Goal: Transaction & Acquisition: Book appointment/travel/reservation

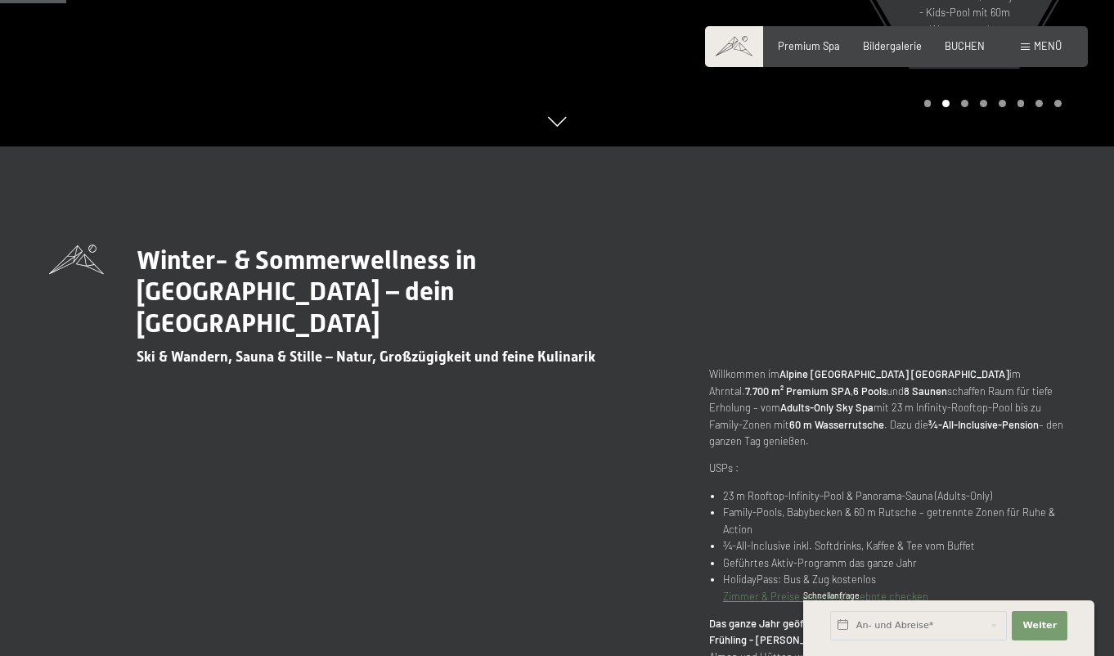
scroll to position [520, 0]
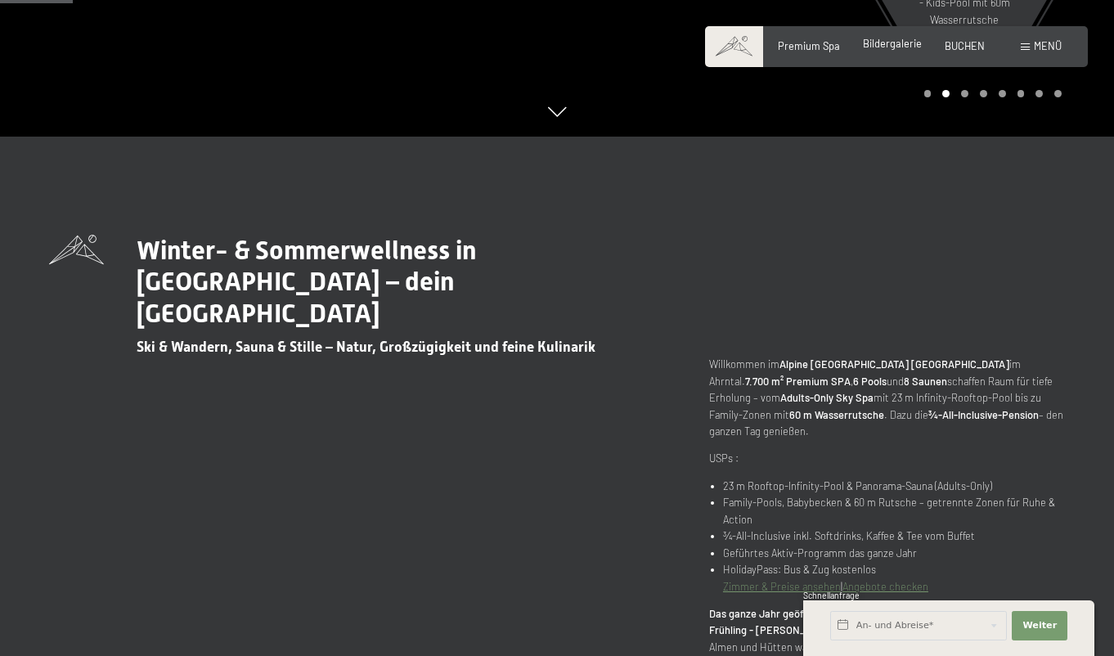
click at [884, 46] on span "Bildergalerie" at bounding box center [892, 43] width 59 height 13
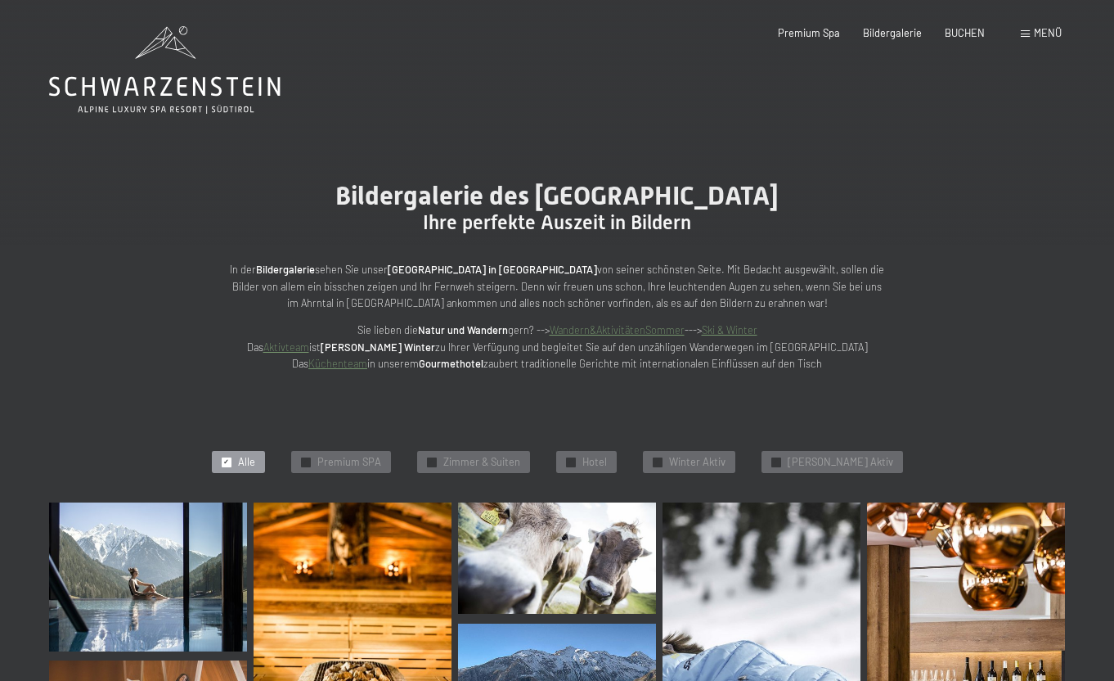
click at [1047, 34] on span "Menü" at bounding box center [1048, 32] width 28 height 13
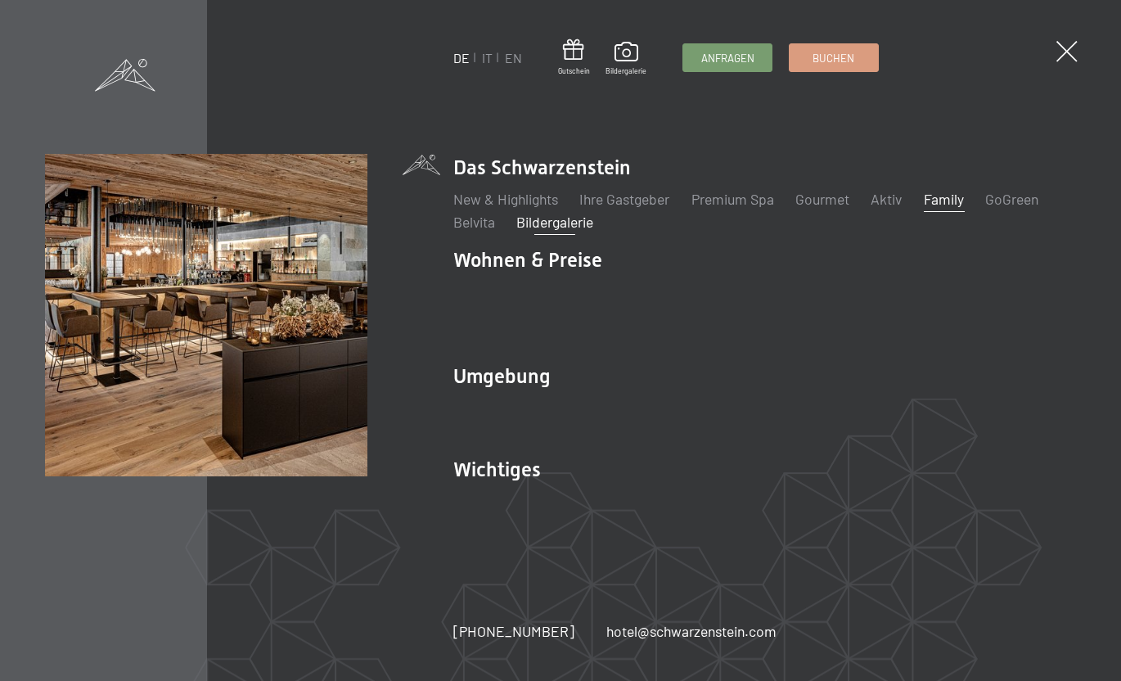
click at [946, 208] on link "Family" at bounding box center [944, 199] width 40 height 18
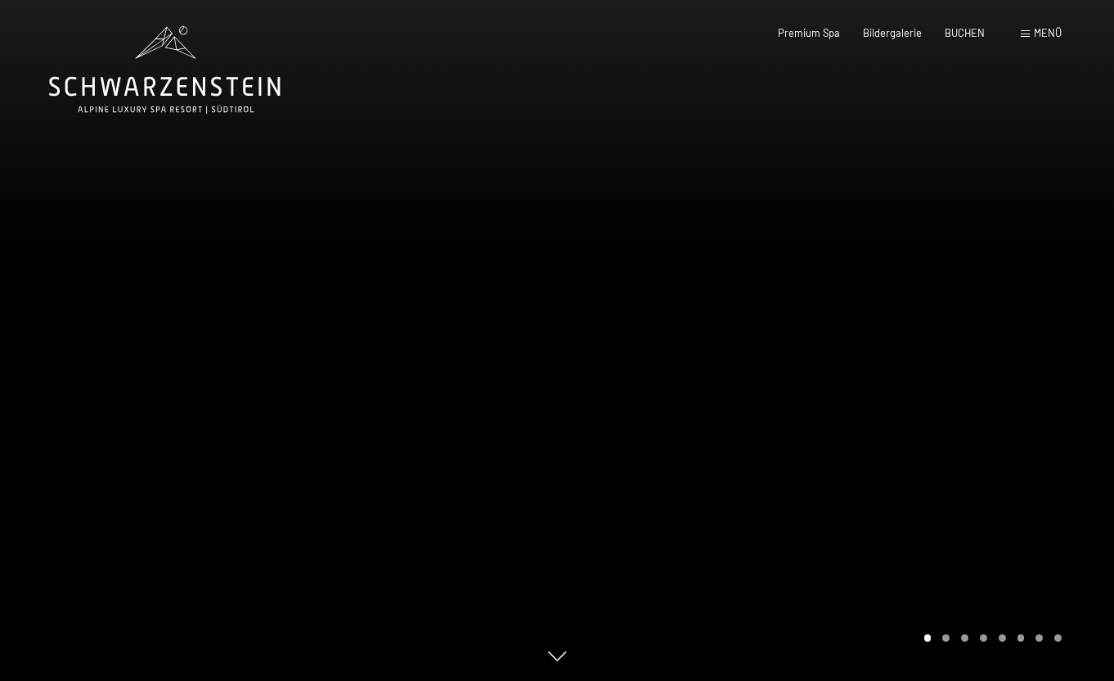
click at [1068, 491] on div at bounding box center [835, 340] width 557 height 681
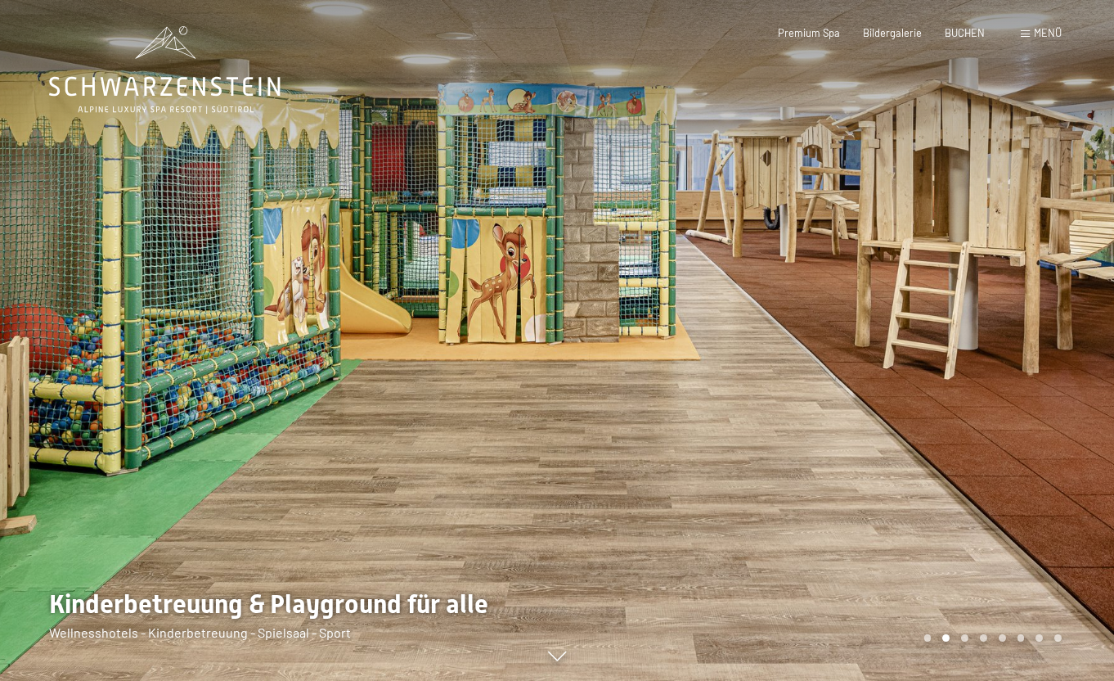
click at [1068, 493] on div at bounding box center [835, 340] width 557 height 681
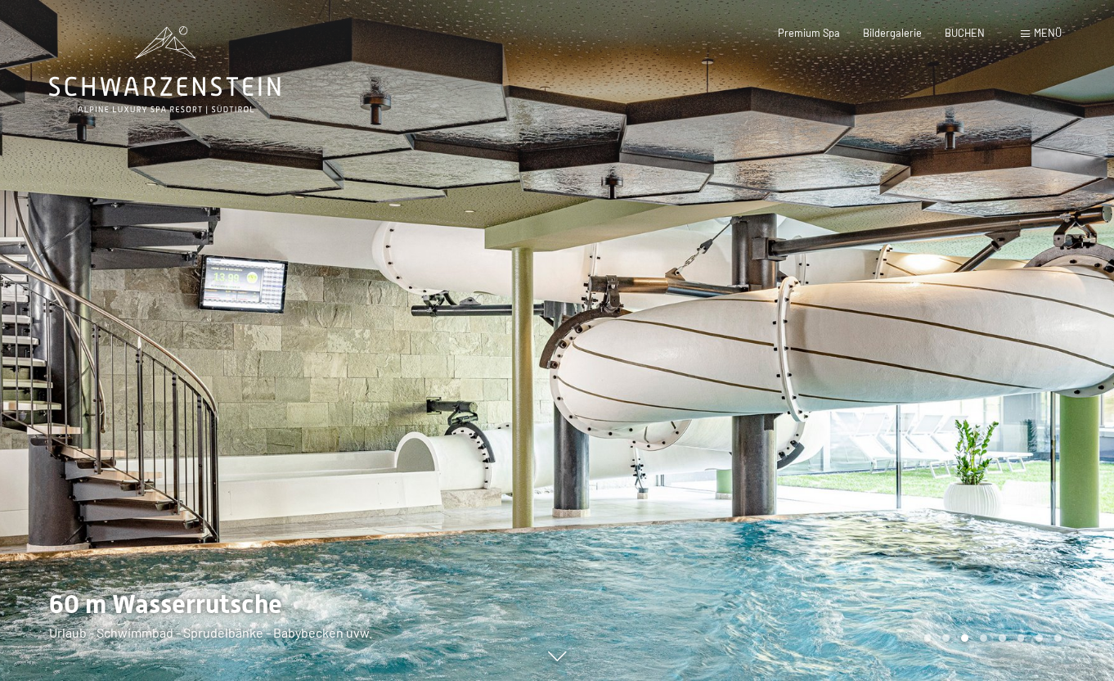
click at [1068, 493] on div at bounding box center [835, 340] width 557 height 681
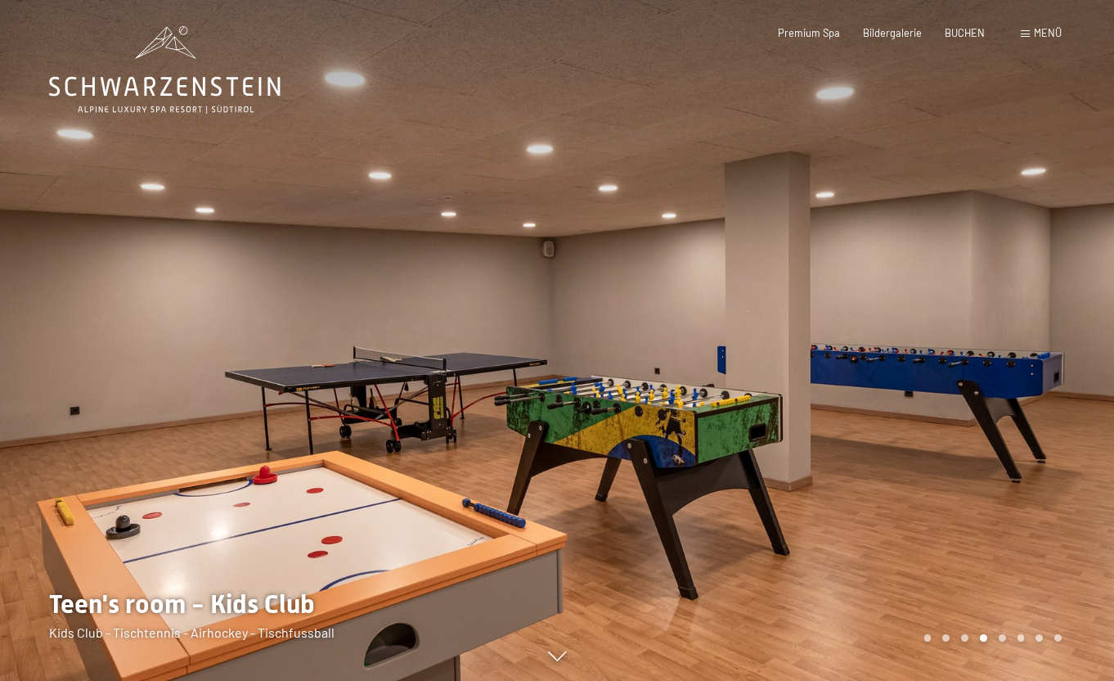
click at [94, 371] on div at bounding box center [278, 340] width 557 height 681
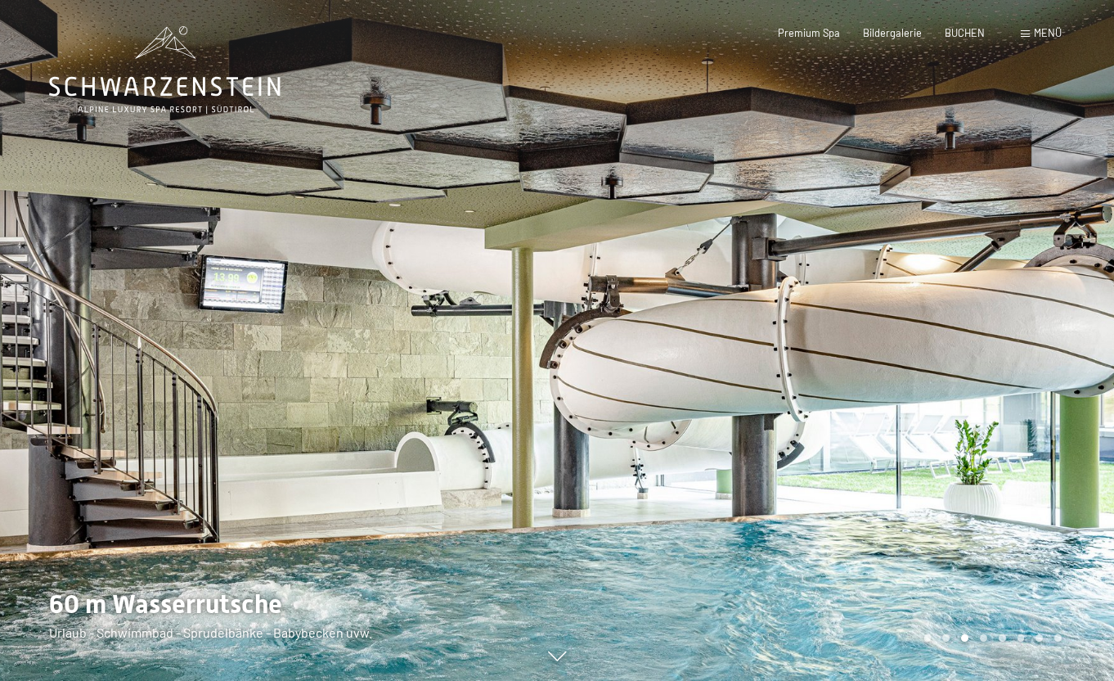
click at [94, 371] on div at bounding box center [278, 340] width 557 height 681
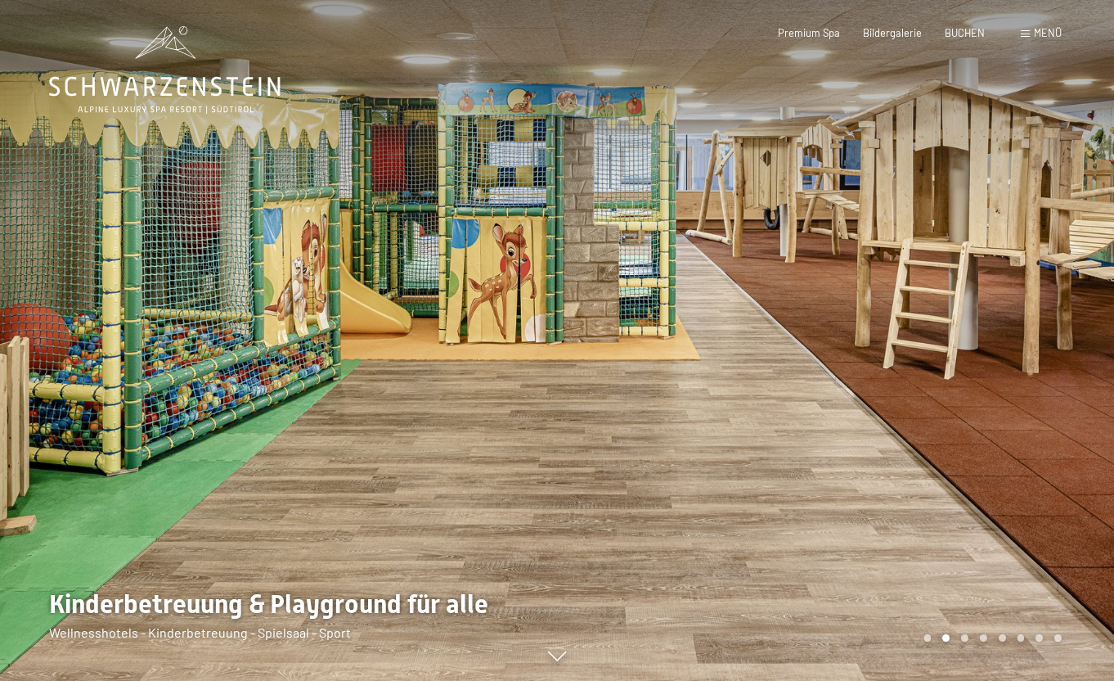
click at [979, 282] on div at bounding box center [835, 340] width 557 height 681
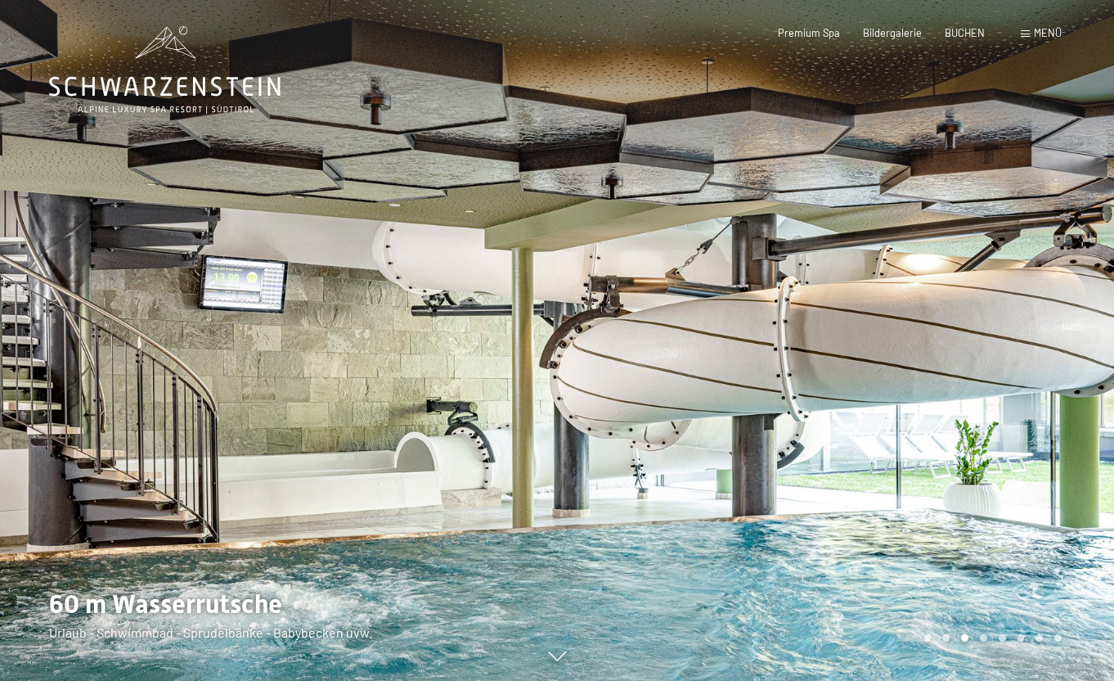
click at [979, 282] on div at bounding box center [835, 340] width 557 height 681
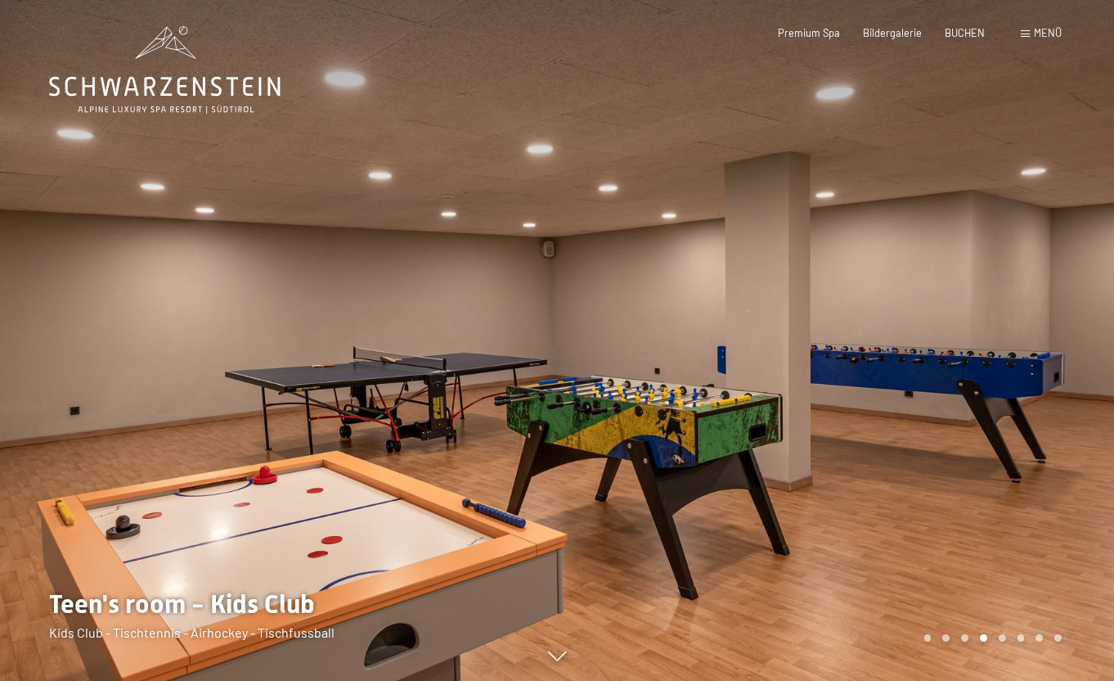
click at [979, 282] on div at bounding box center [835, 340] width 557 height 681
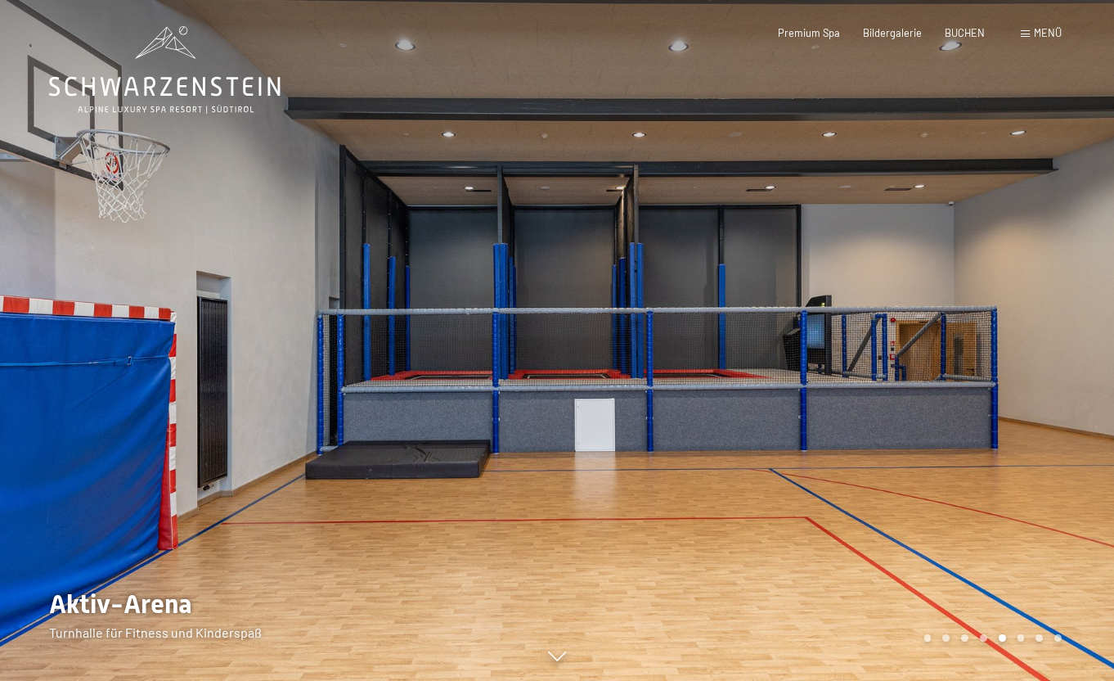
click at [979, 282] on div at bounding box center [835, 340] width 557 height 681
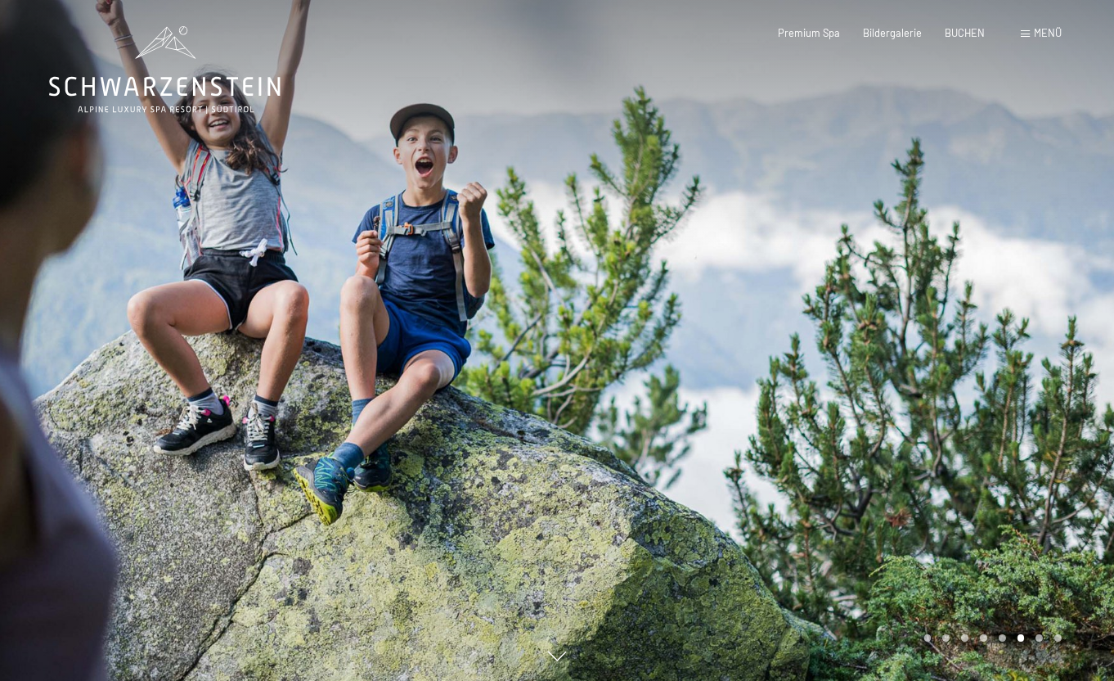
click at [983, 274] on div at bounding box center [835, 340] width 557 height 681
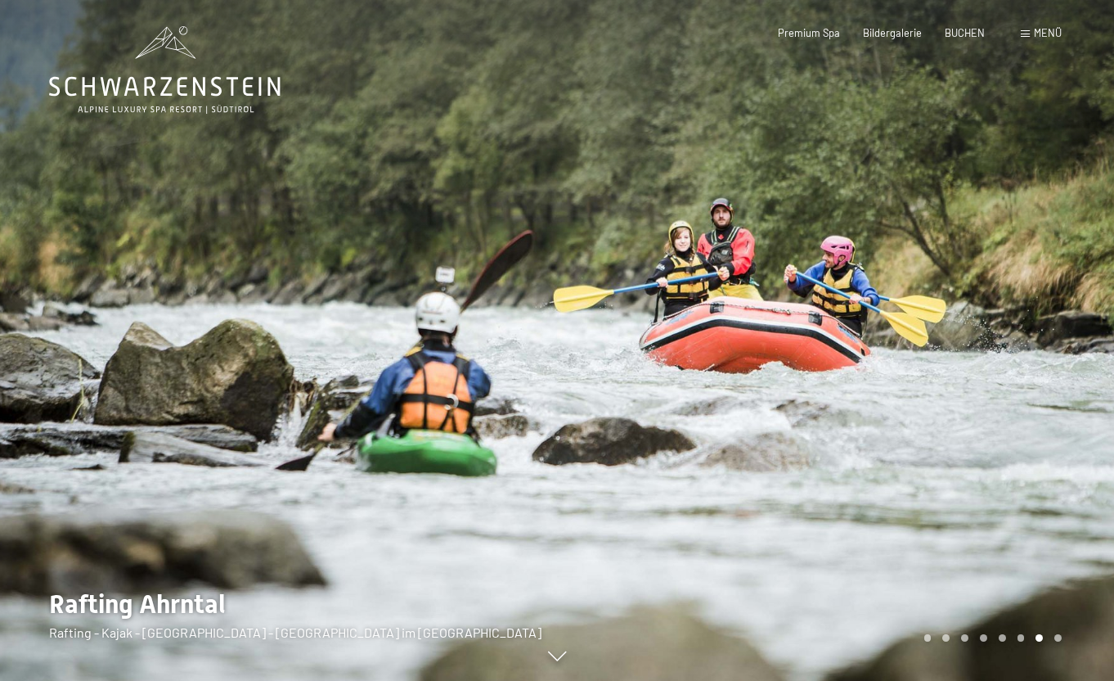
click at [1065, 369] on div at bounding box center [835, 340] width 557 height 681
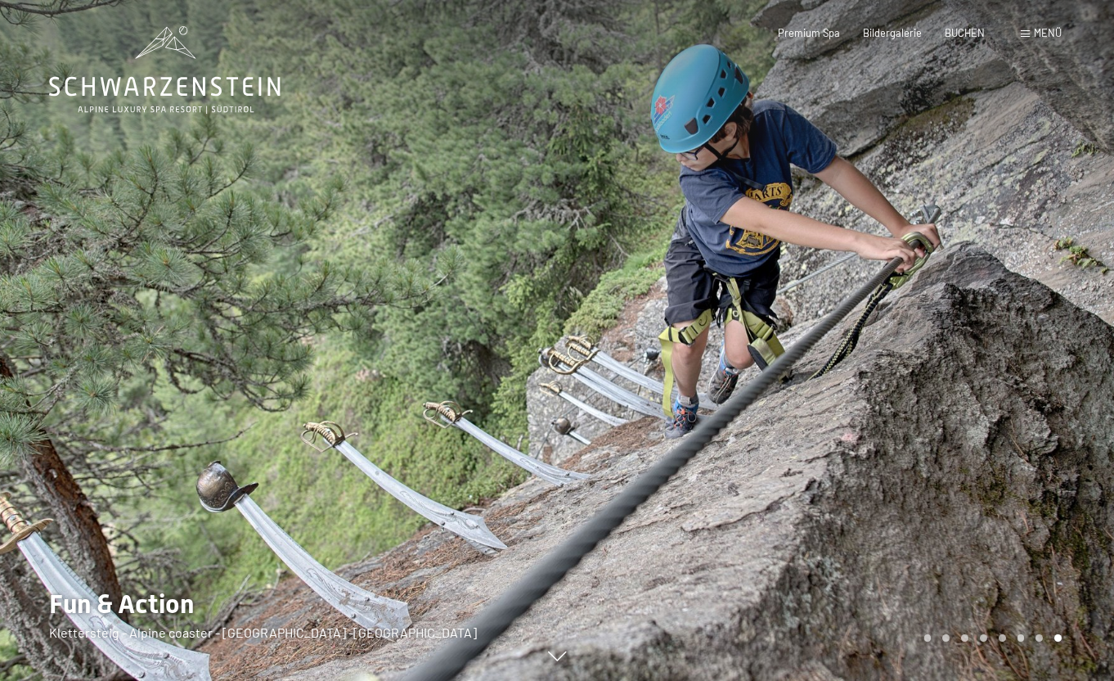
click at [1050, 35] on span "Menü" at bounding box center [1048, 32] width 28 height 13
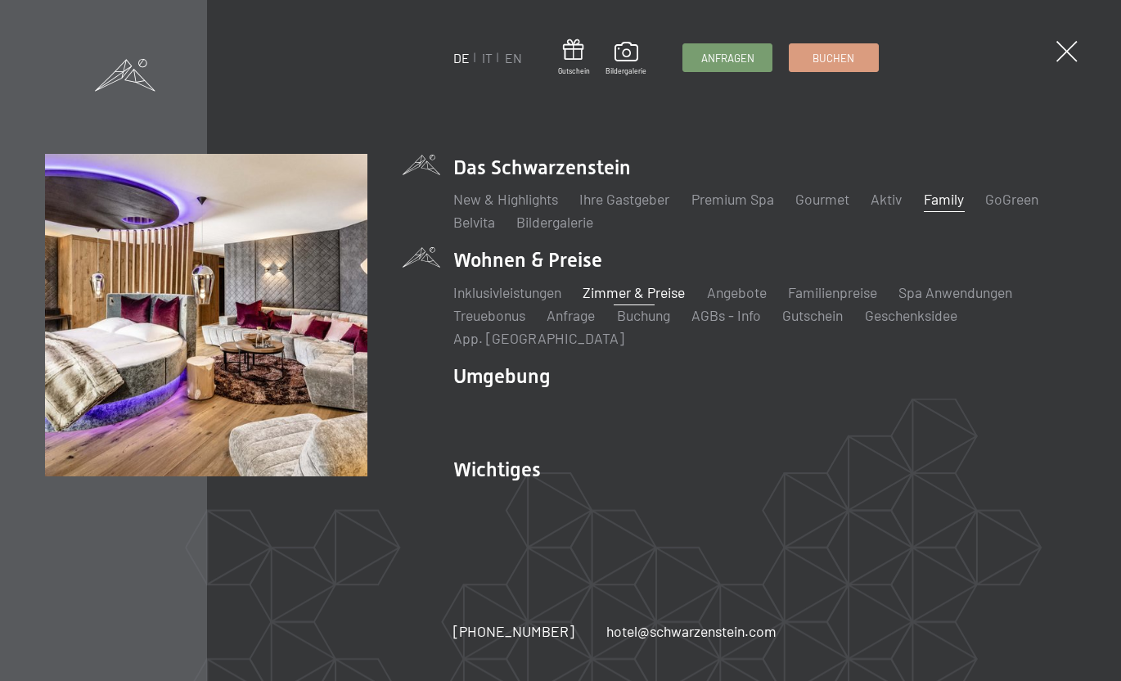
click at [605, 293] on link "Zimmer & Preise" at bounding box center [634, 292] width 102 height 18
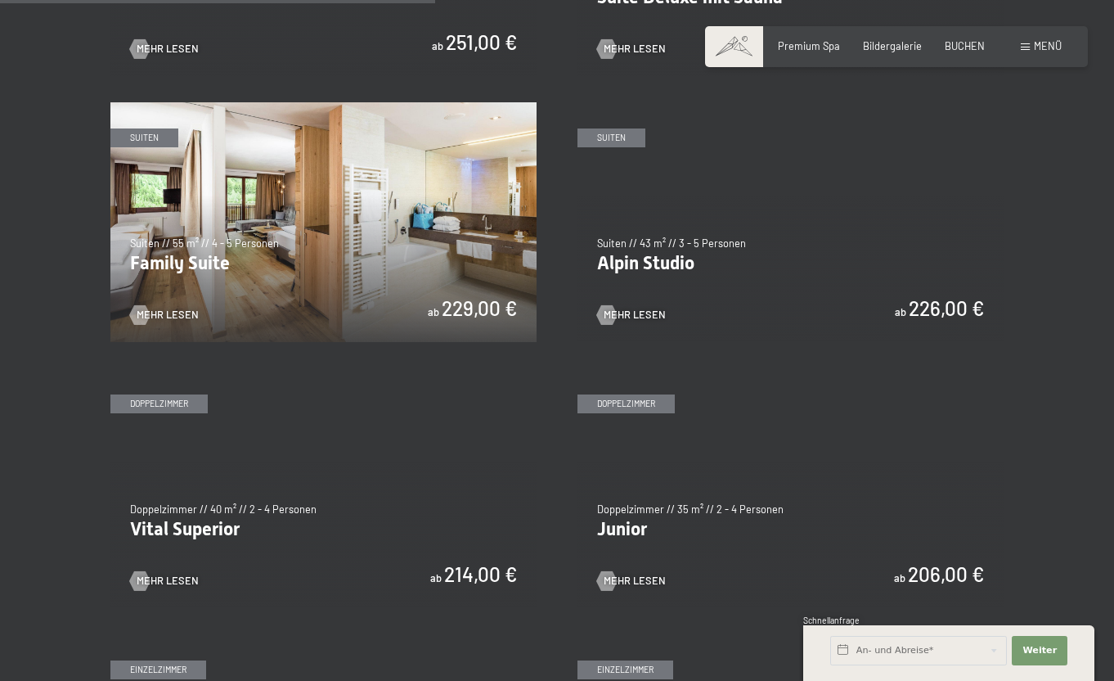
scroll to position [1568, 0]
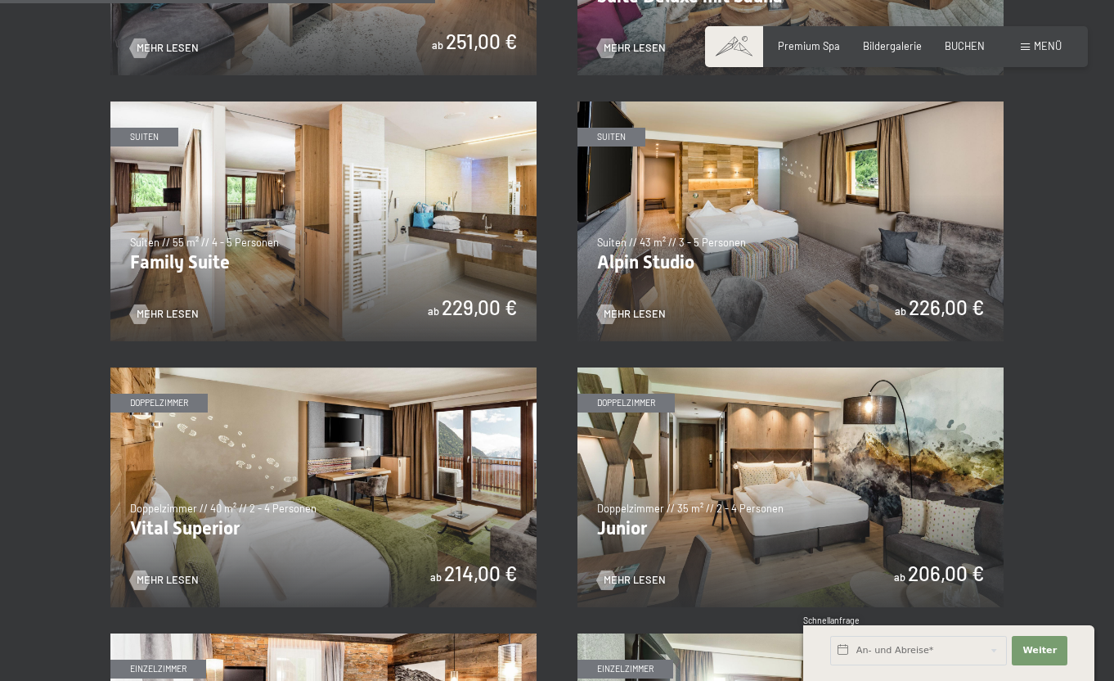
click at [380, 183] on img at bounding box center [323, 221] width 426 height 240
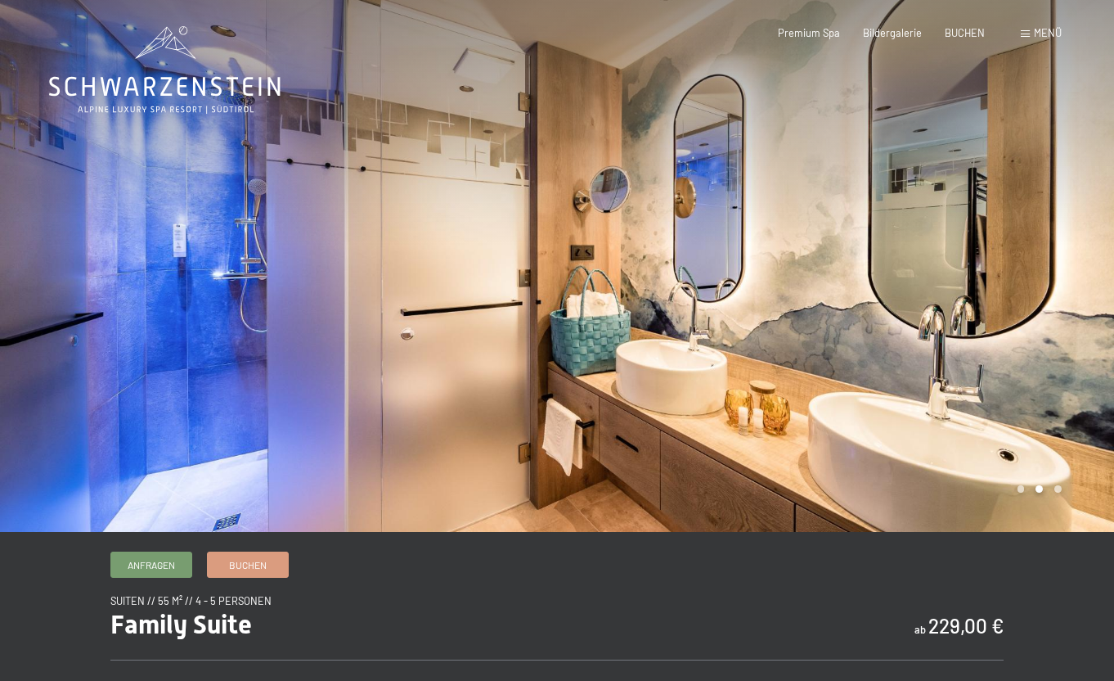
click at [1079, 292] on div at bounding box center [835, 266] width 557 height 532
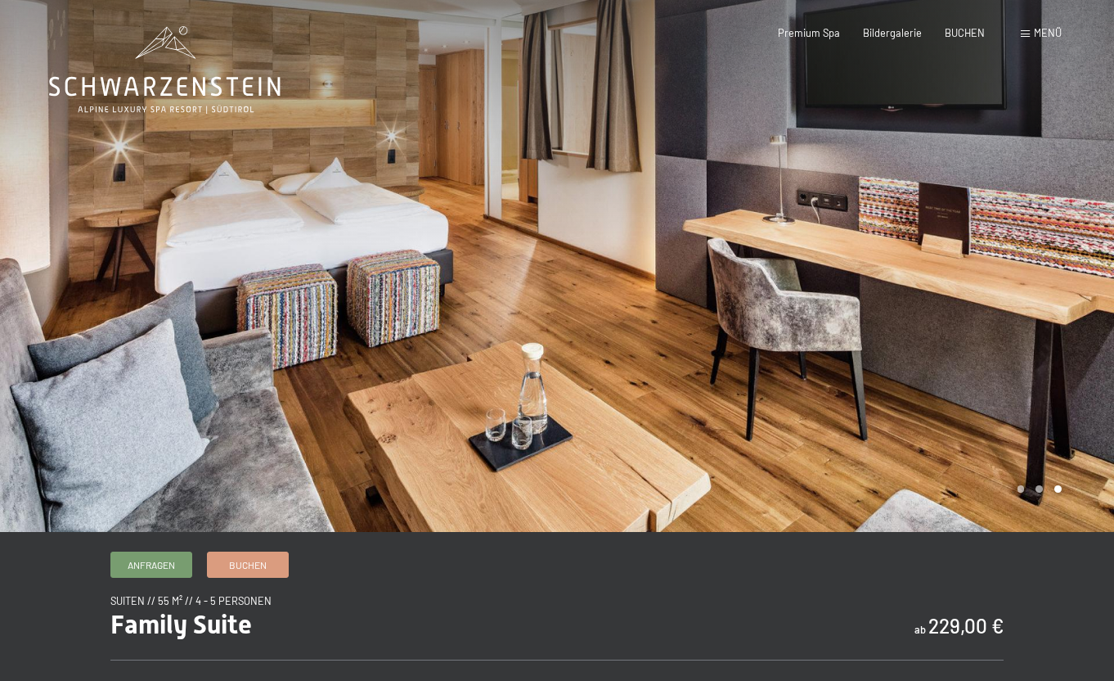
click at [1079, 292] on div at bounding box center [835, 266] width 557 height 532
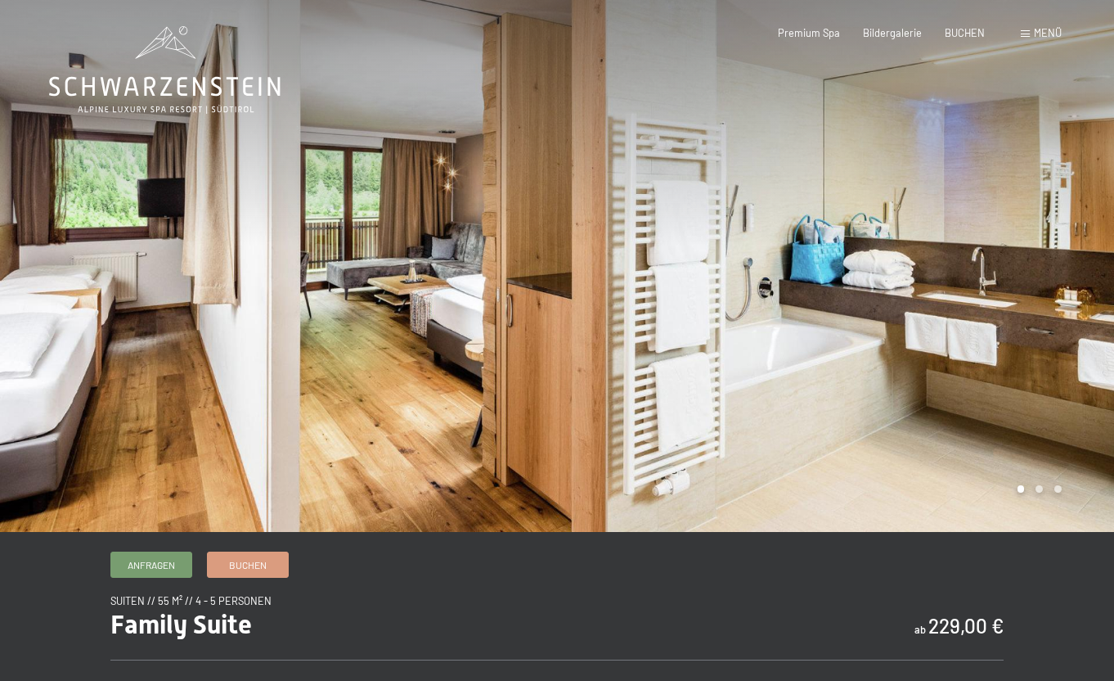
click at [1079, 292] on div at bounding box center [835, 266] width 557 height 532
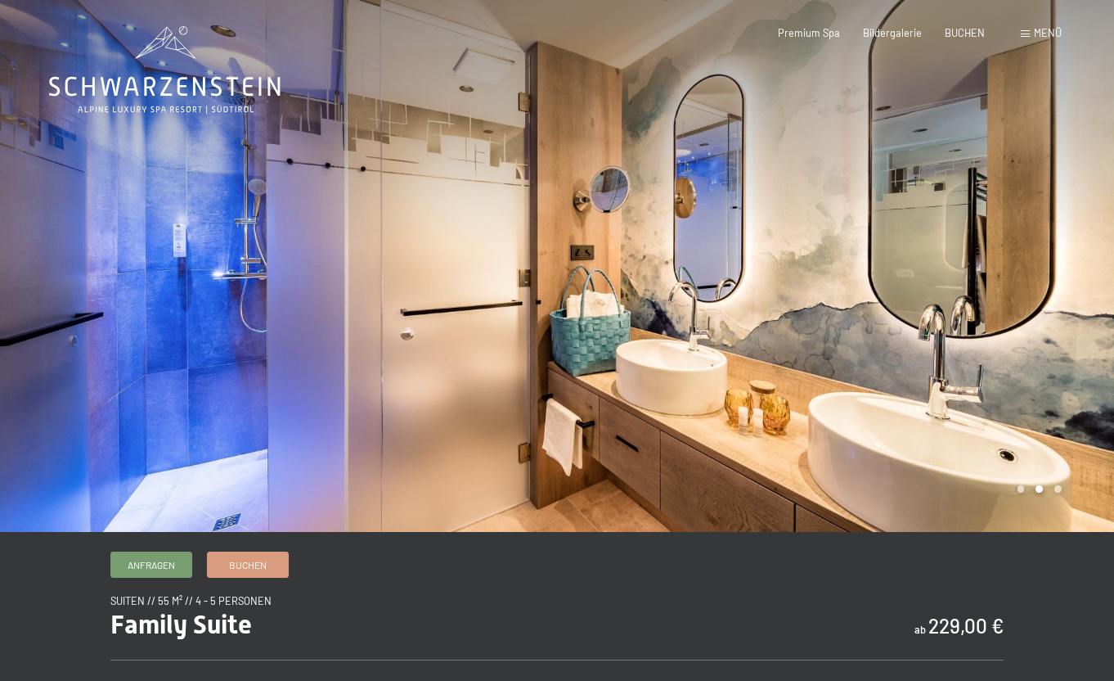
click at [1079, 292] on div at bounding box center [835, 266] width 557 height 532
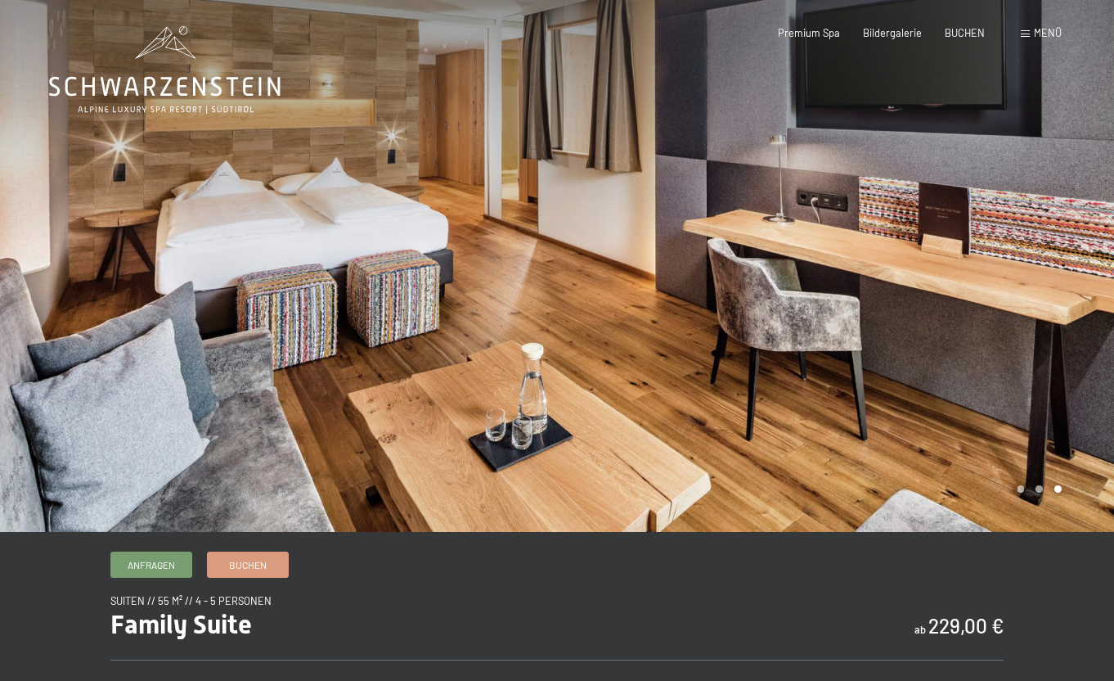
click at [1079, 292] on div at bounding box center [835, 266] width 557 height 532
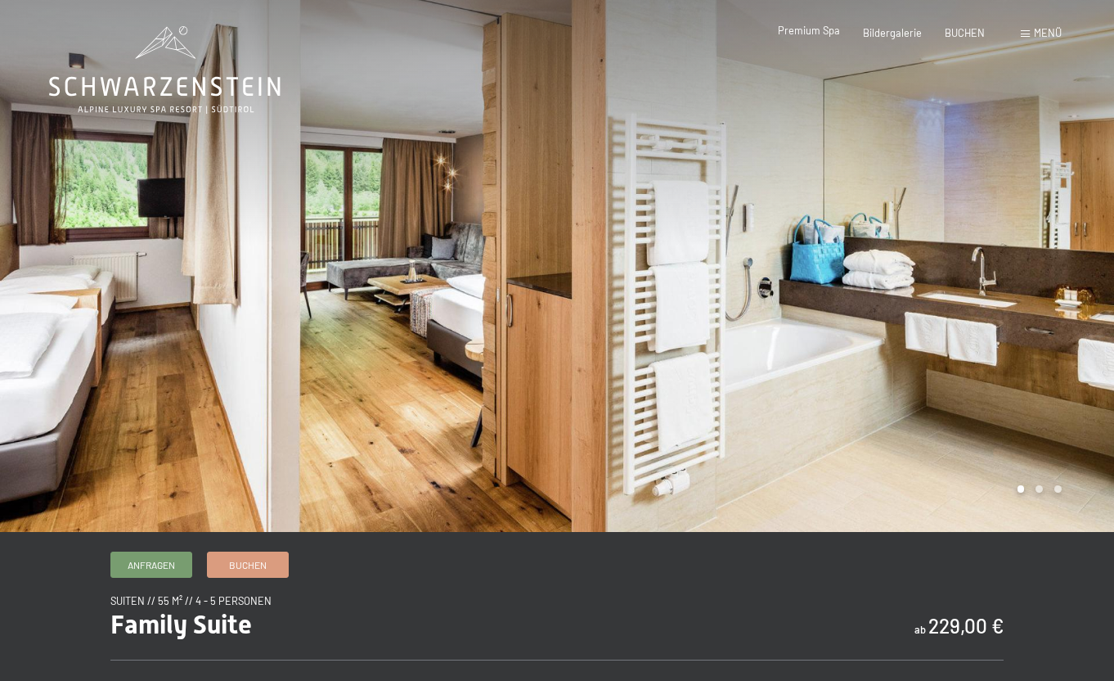
click at [826, 32] on span "Premium Spa" at bounding box center [809, 30] width 62 height 13
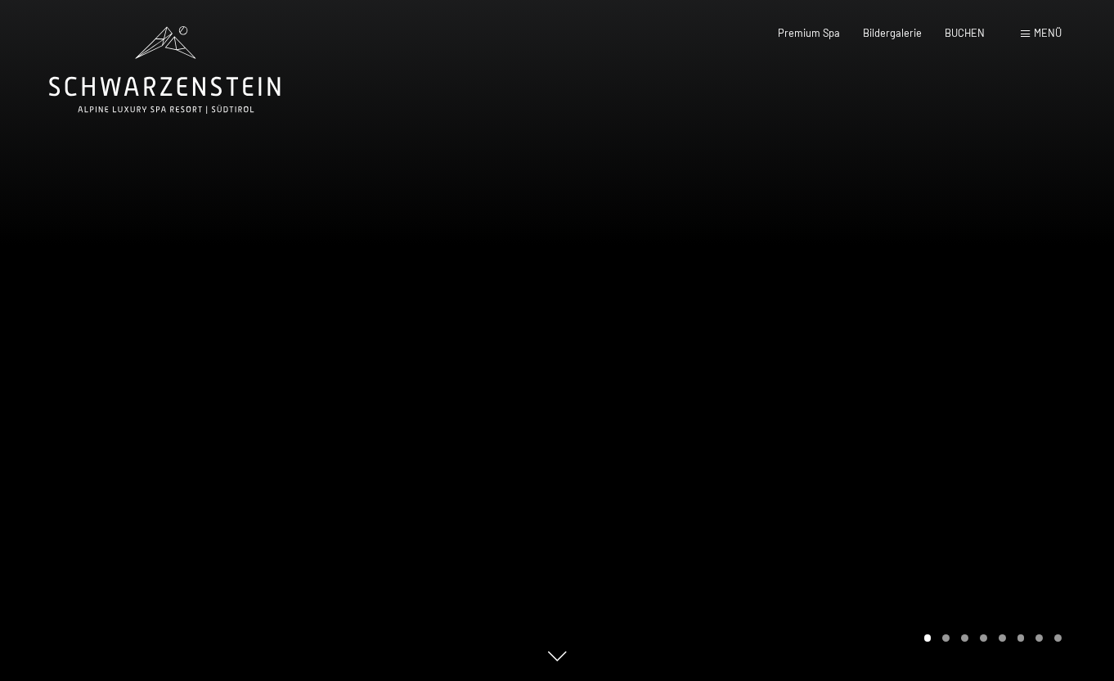
click at [1006, 419] on div at bounding box center [835, 340] width 557 height 681
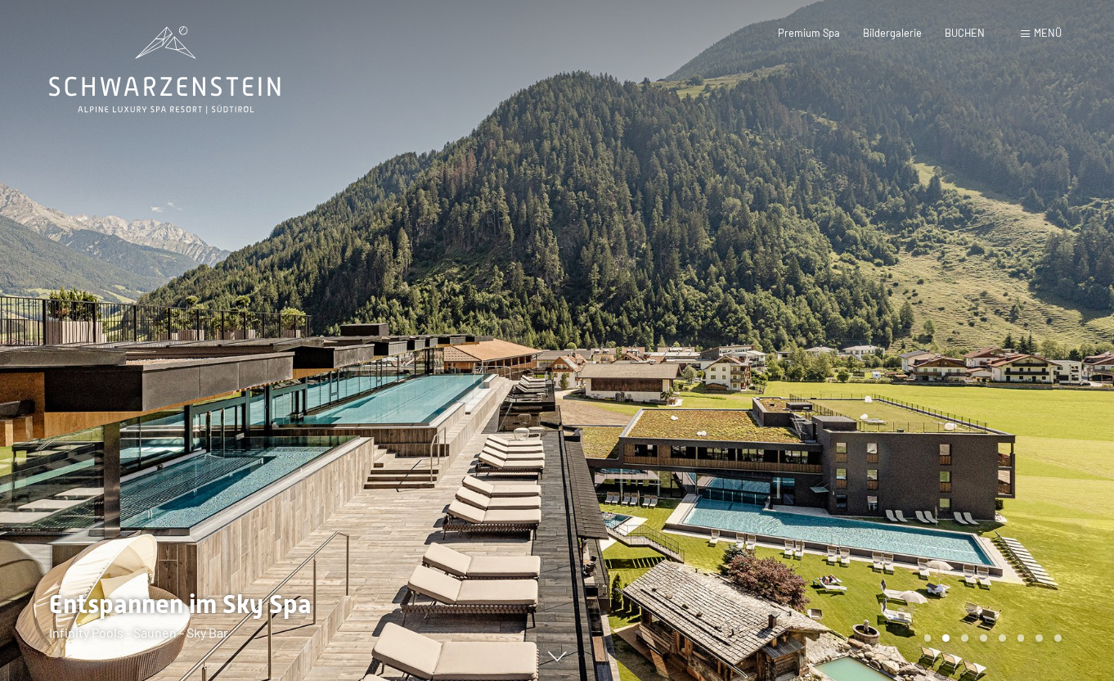
click at [1006, 420] on div at bounding box center [835, 340] width 557 height 681
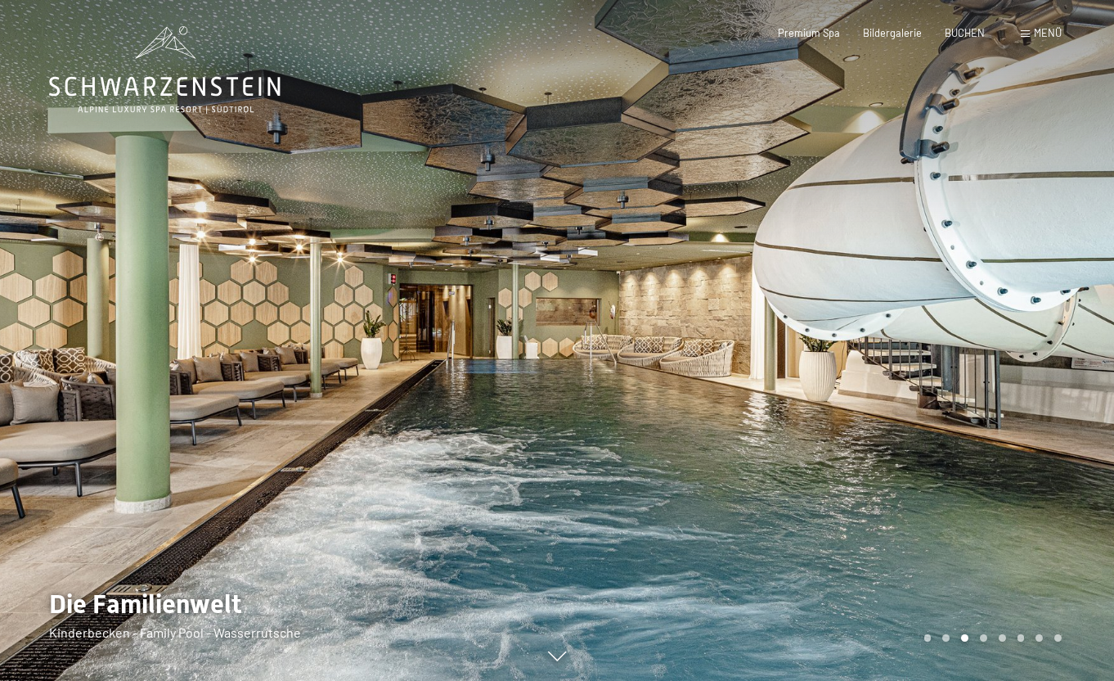
click at [1008, 420] on div at bounding box center [835, 340] width 557 height 681
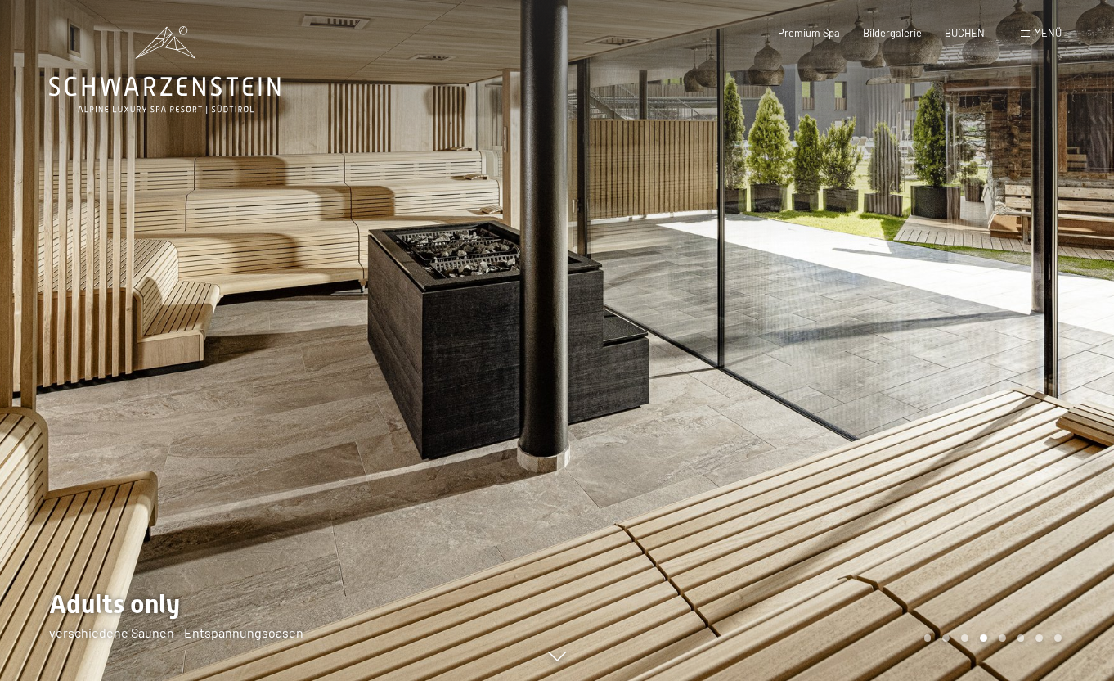
click at [1008, 420] on div at bounding box center [835, 340] width 557 height 681
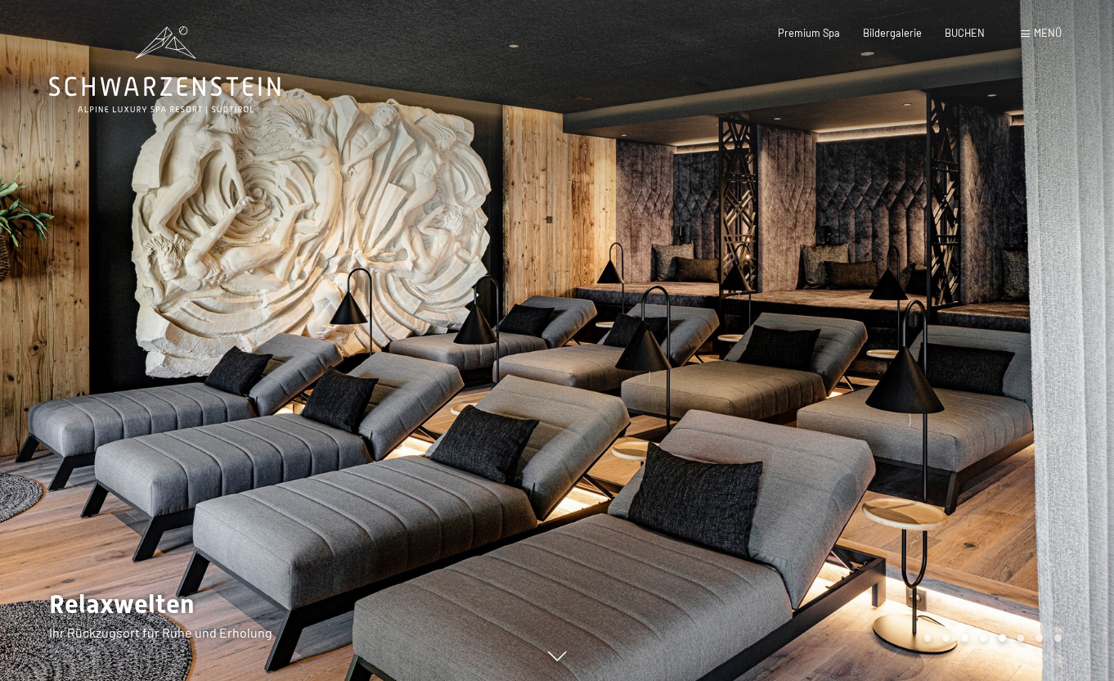
click at [1008, 420] on div at bounding box center [835, 340] width 557 height 681
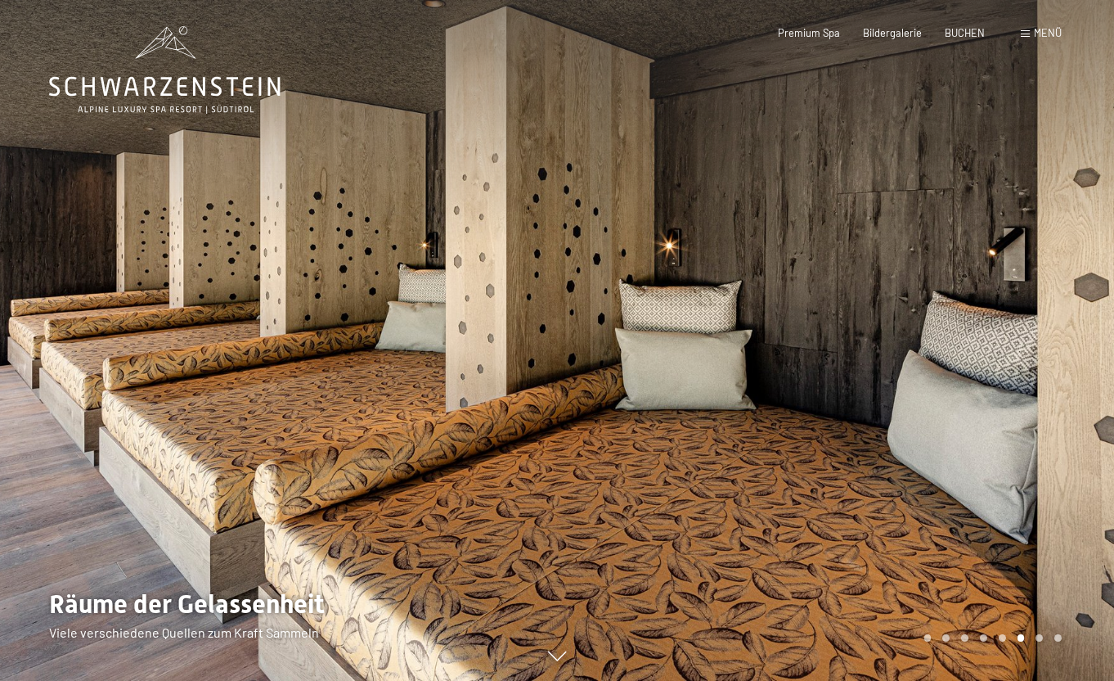
click at [1008, 420] on div at bounding box center [835, 340] width 557 height 681
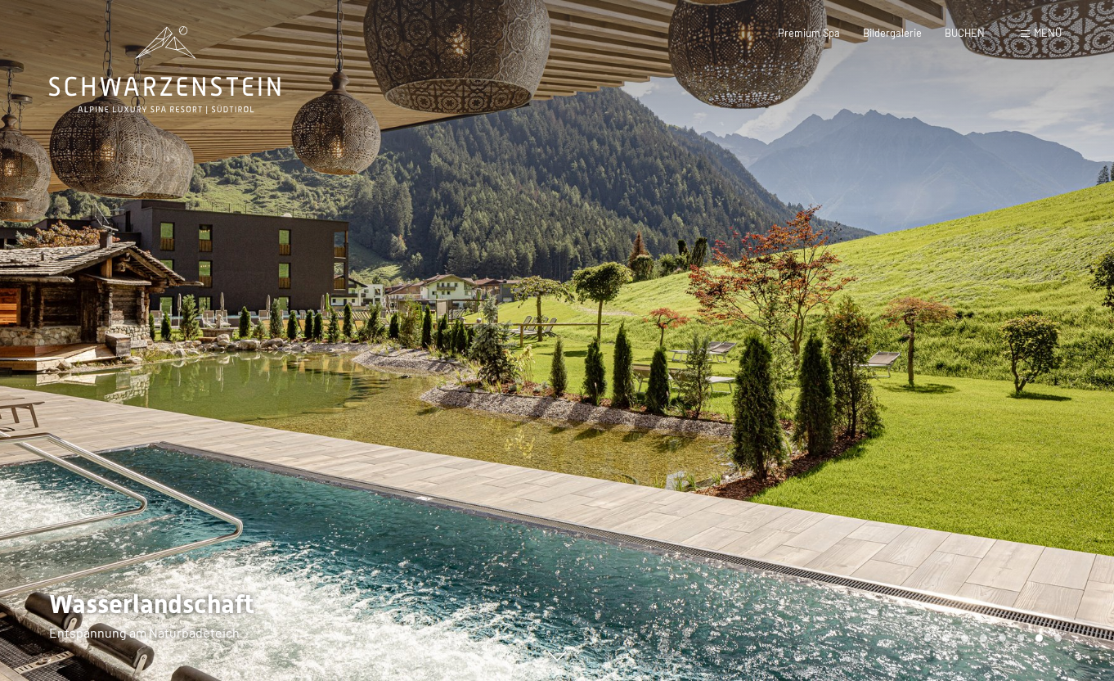
click at [1008, 420] on div at bounding box center [835, 340] width 557 height 681
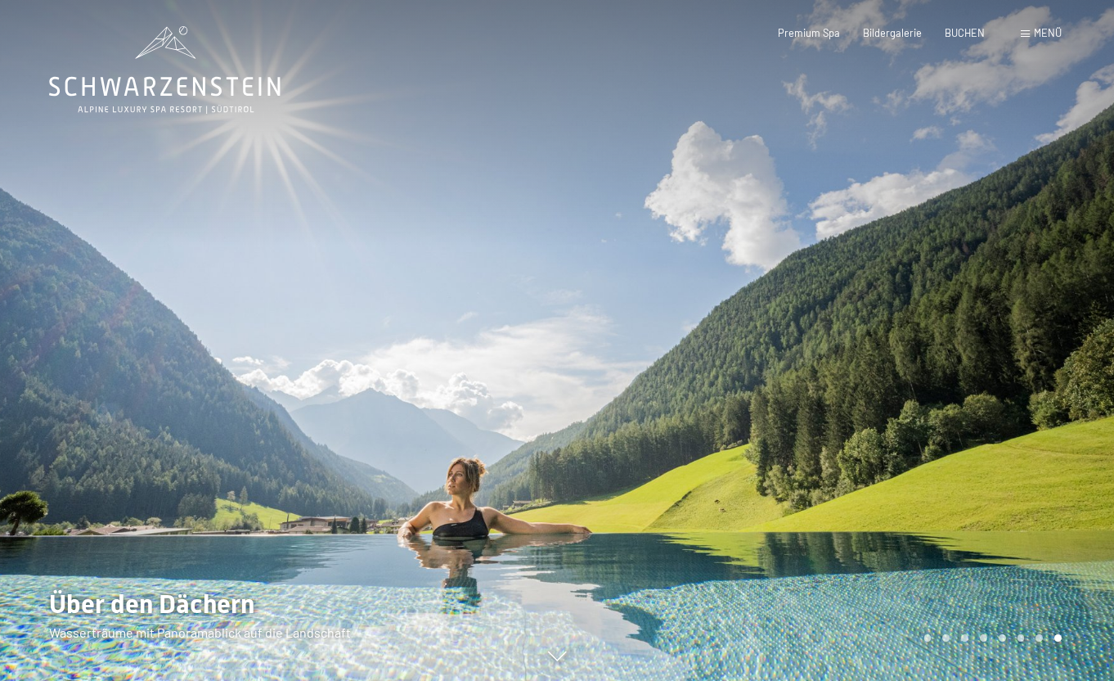
click at [1008, 420] on div at bounding box center [835, 340] width 557 height 681
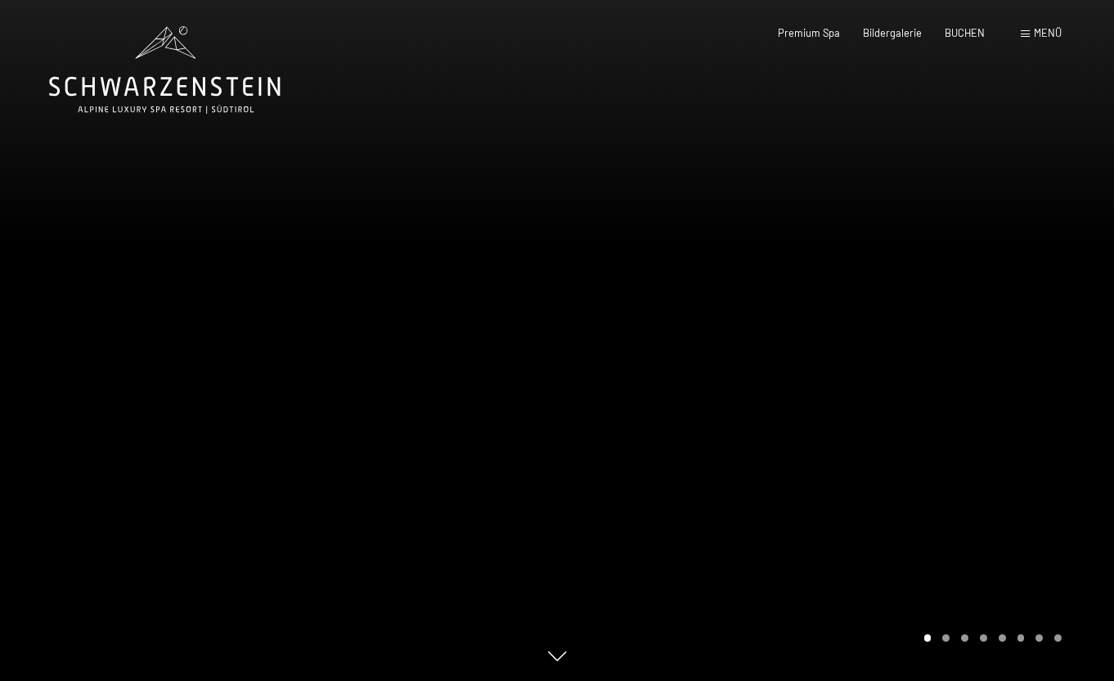
click at [1008, 420] on div at bounding box center [835, 340] width 557 height 681
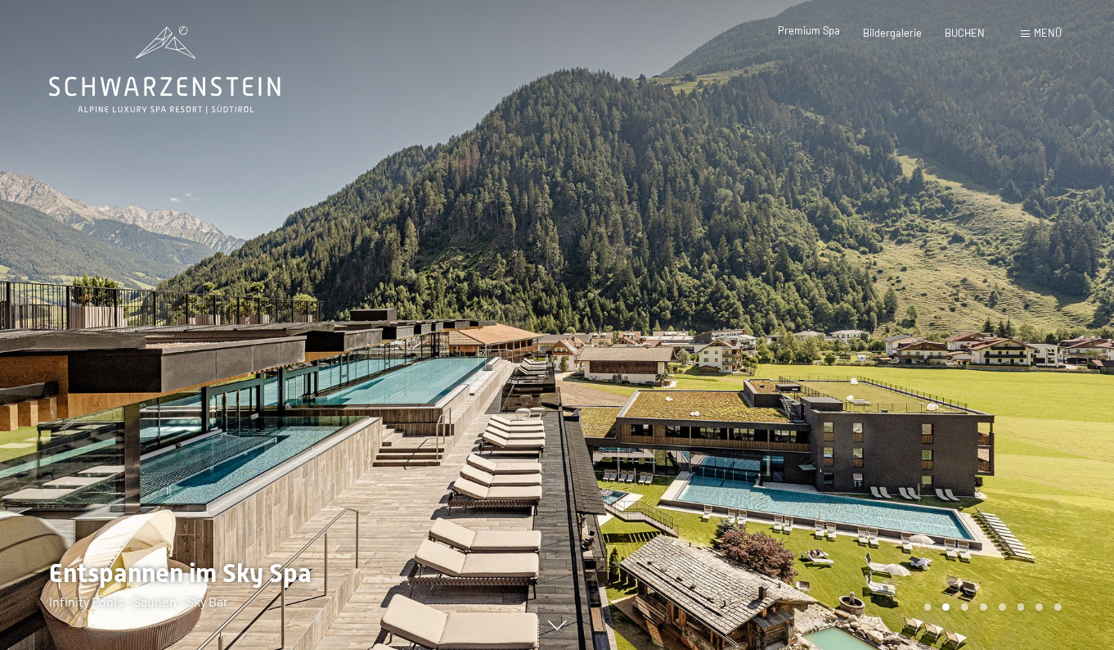
click at [821, 36] on span "Premium Spa" at bounding box center [809, 30] width 62 height 13
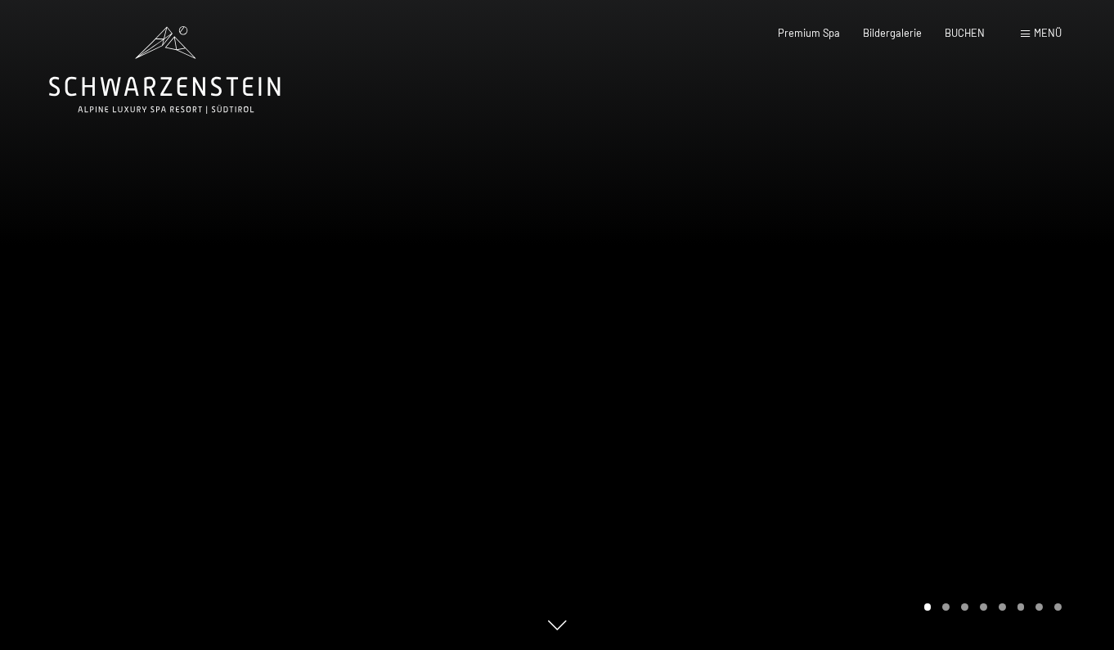
click at [1039, 315] on div at bounding box center [835, 325] width 557 height 650
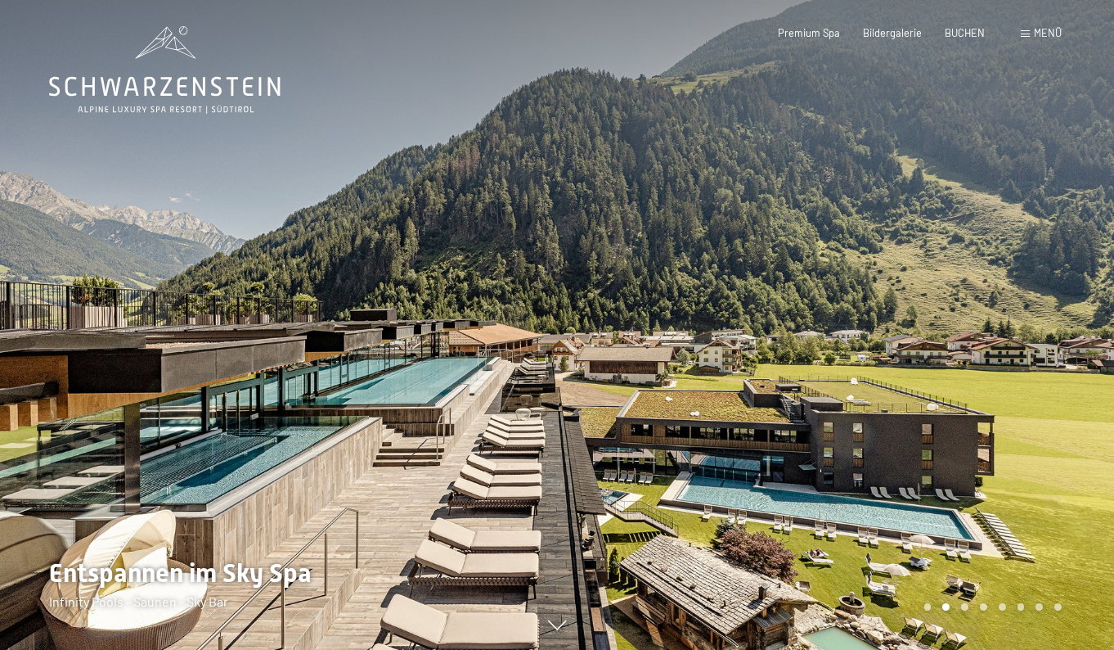
click at [1039, 315] on div at bounding box center [835, 325] width 557 height 650
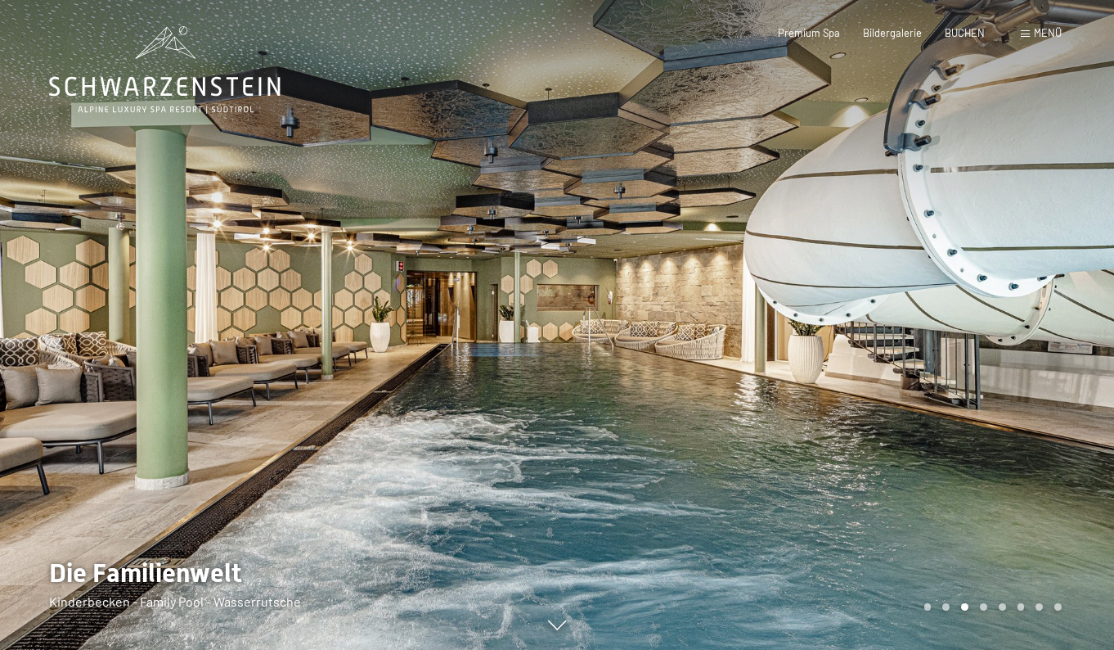
click at [1039, 315] on div at bounding box center [835, 325] width 557 height 650
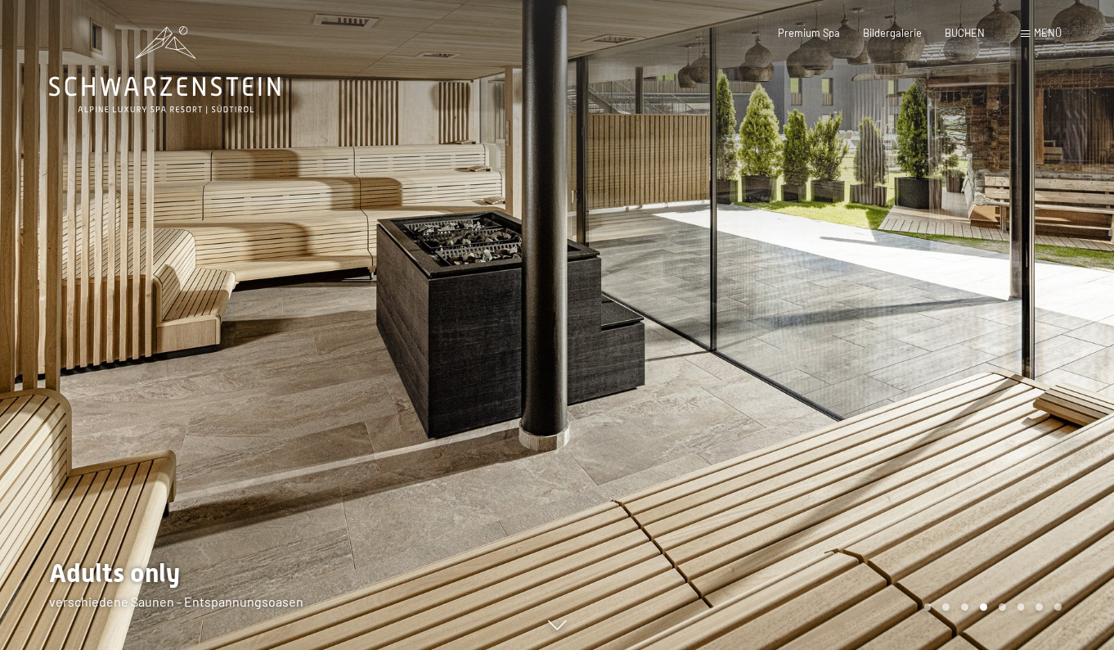
click at [1039, 315] on div at bounding box center [835, 325] width 557 height 650
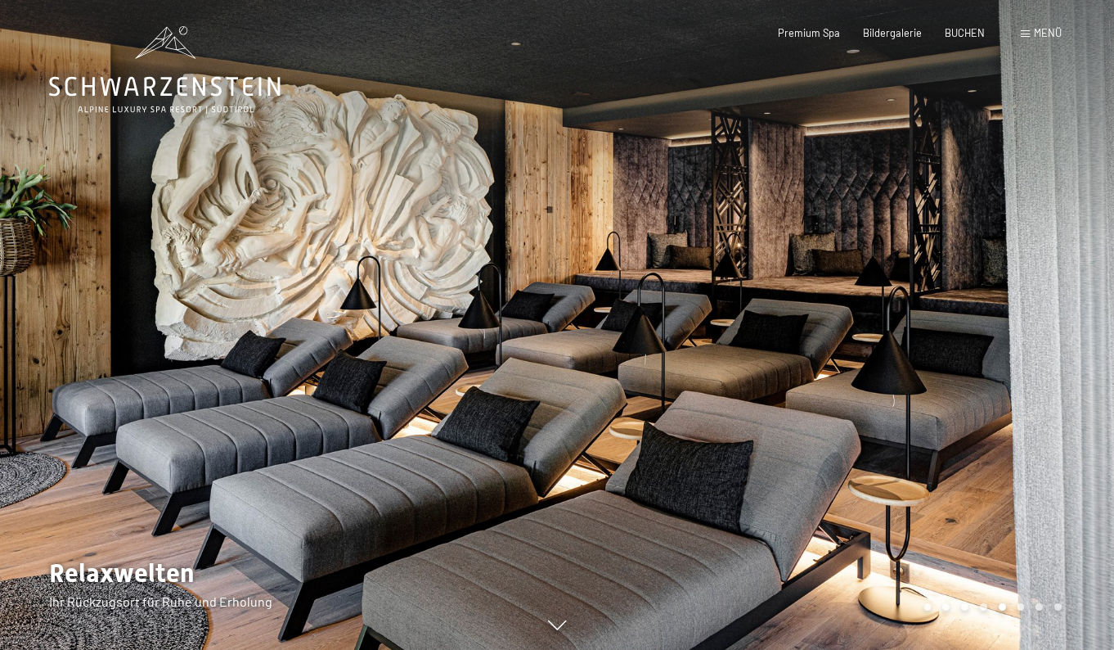
click at [1039, 315] on div at bounding box center [835, 325] width 557 height 650
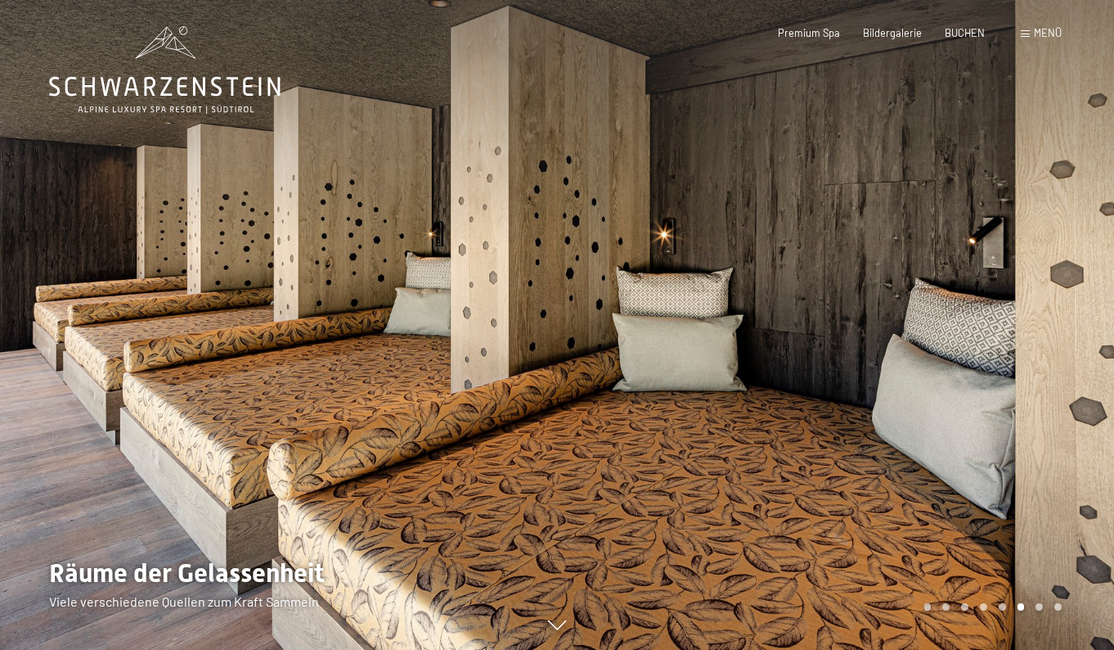
click at [1039, 315] on div at bounding box center [835, 325] width 557 height 650
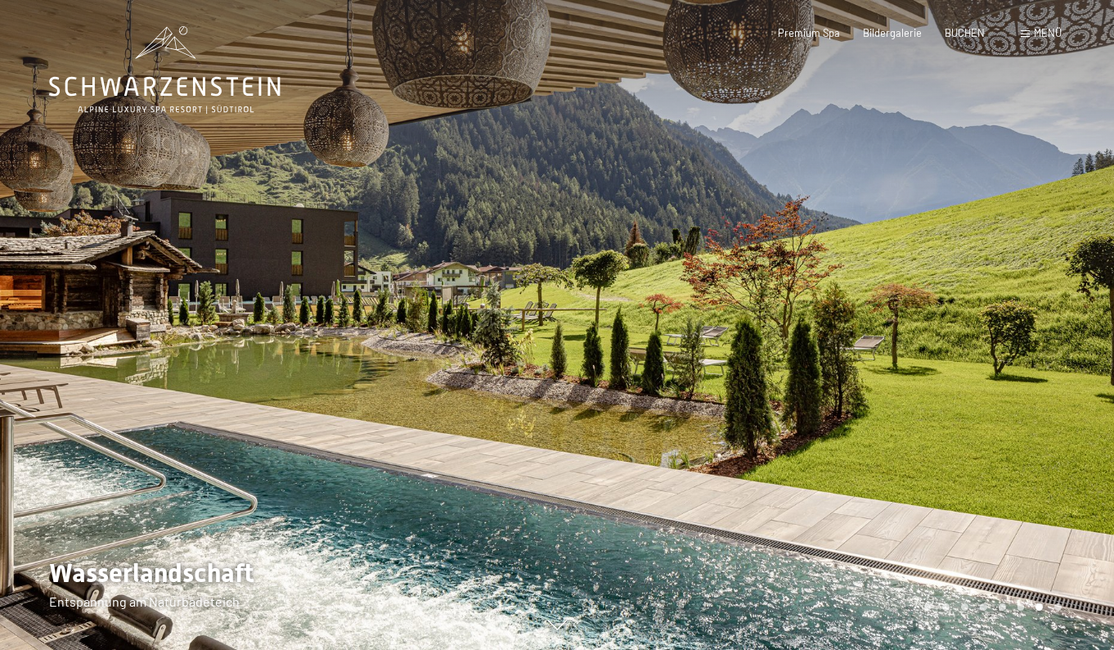
click at [1039, 315] on div at bounding box center [835, 325] width 557 height 650
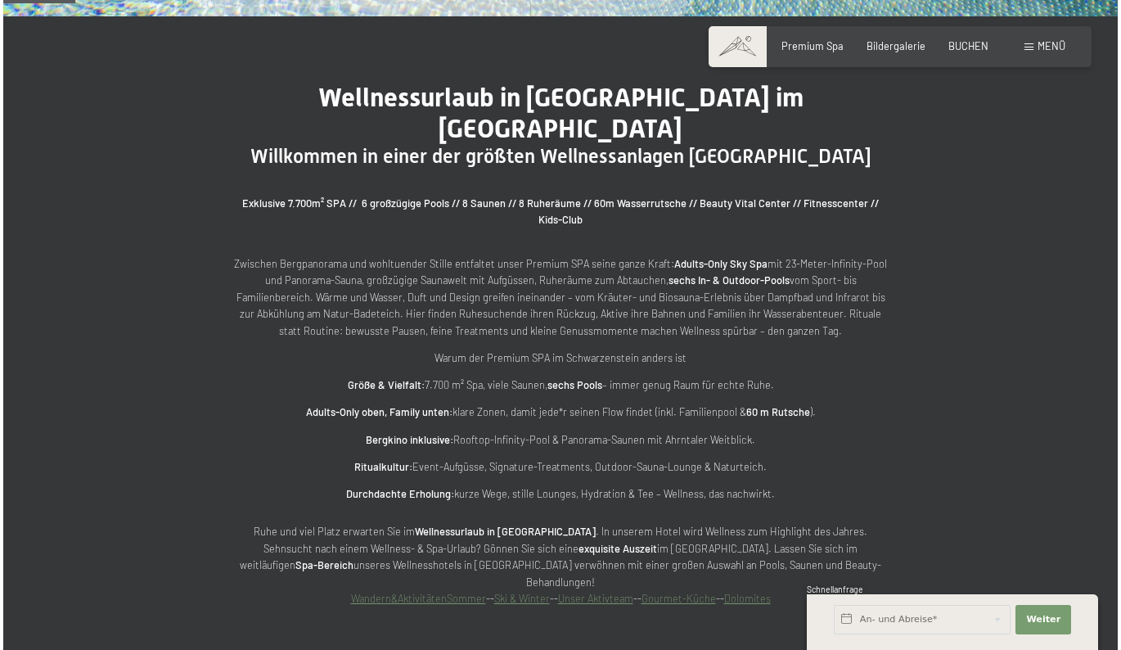
scroll to position [634, 0]
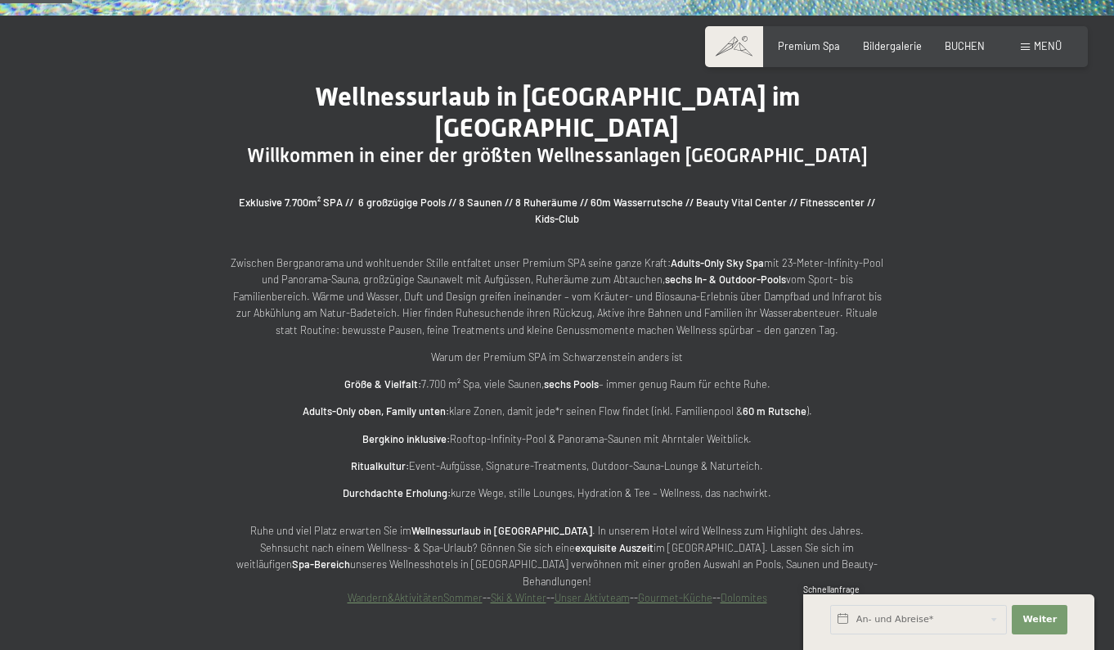
click at [1038, 43] on span "Menü" at bounding box center [1048, 45] width 28 height 13
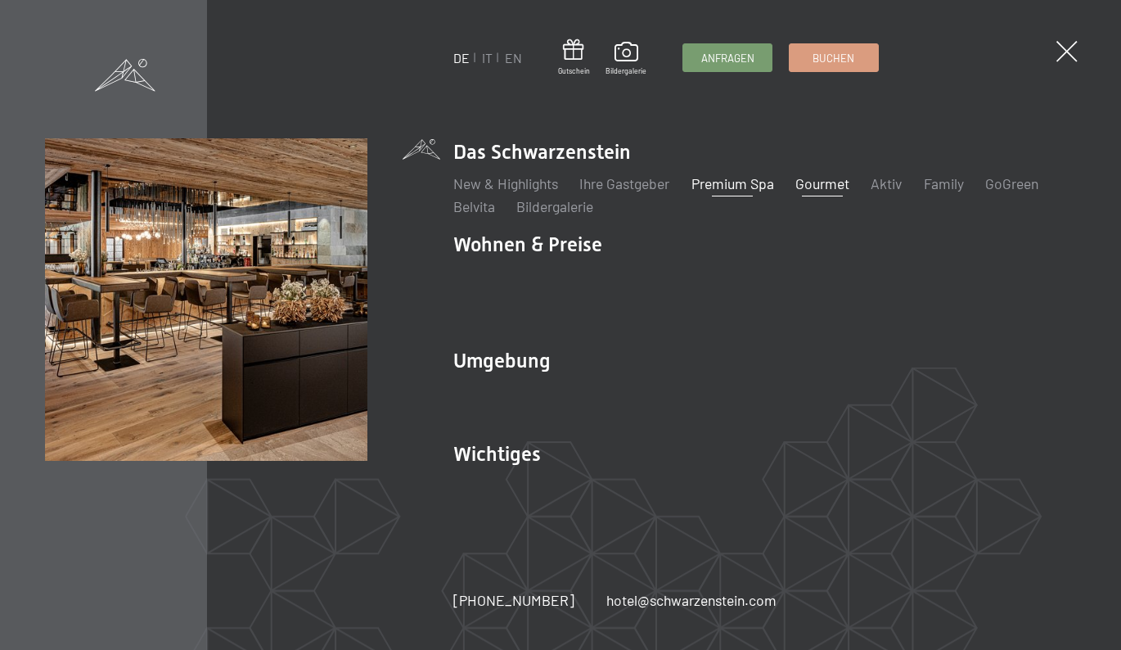
click at [819, 187] on link "Gourmet" at bounding box center [822, 183] width 54 height 18
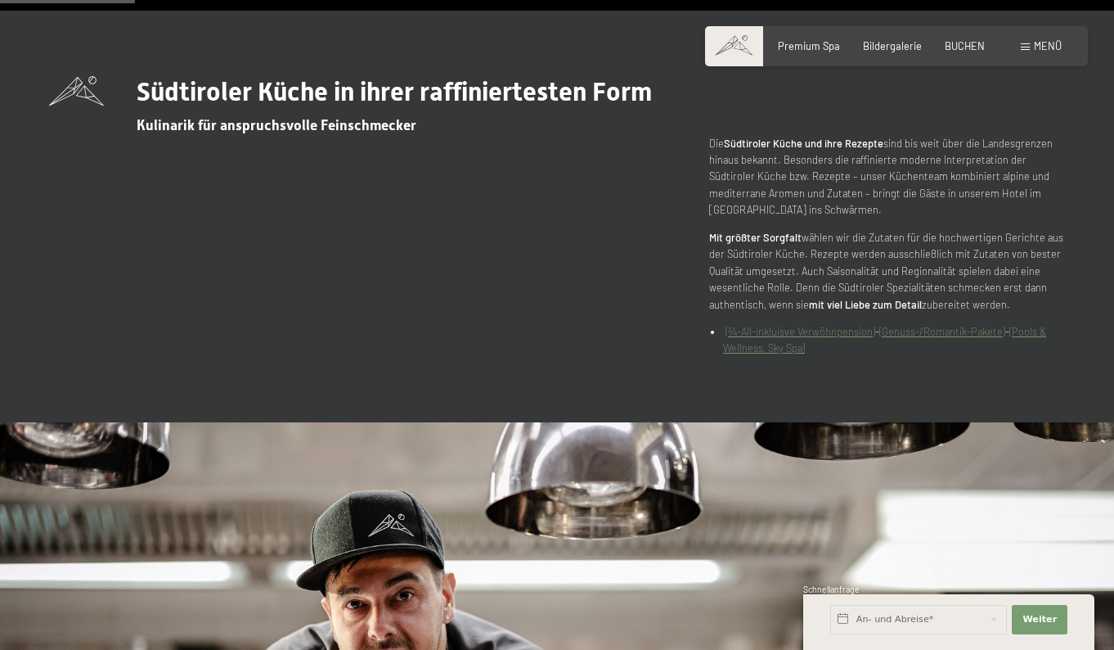
scroll to position [646, 0]
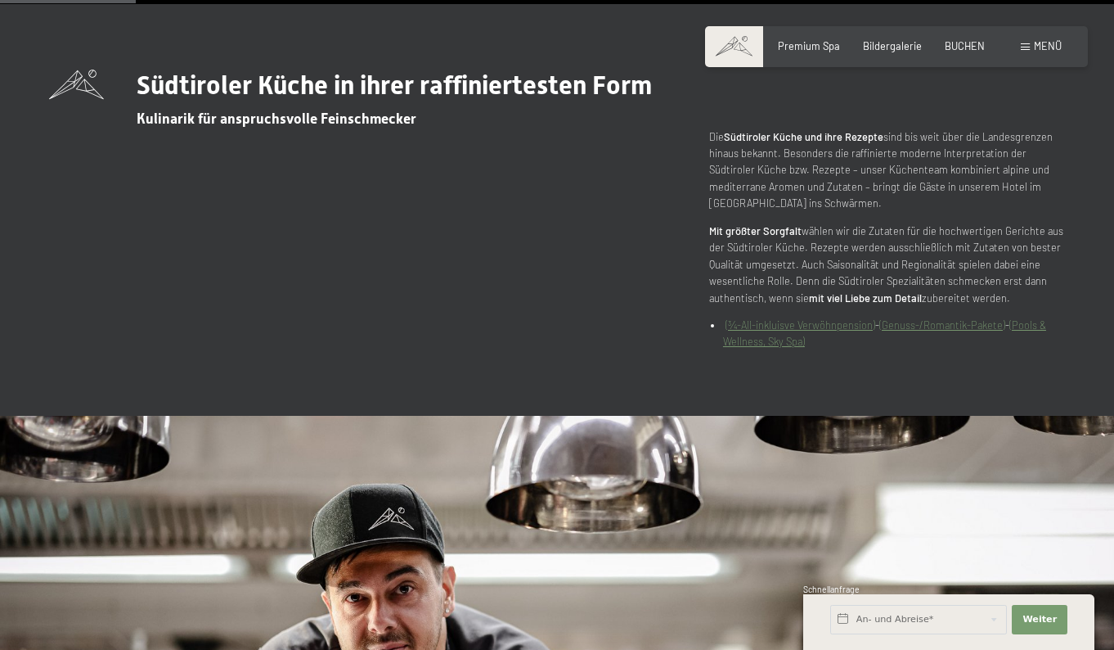
click at [823, 321] on link "(¾-All-inkluisve Verwöhnpension)" at bounding box center [801, 324] width 150 height 13
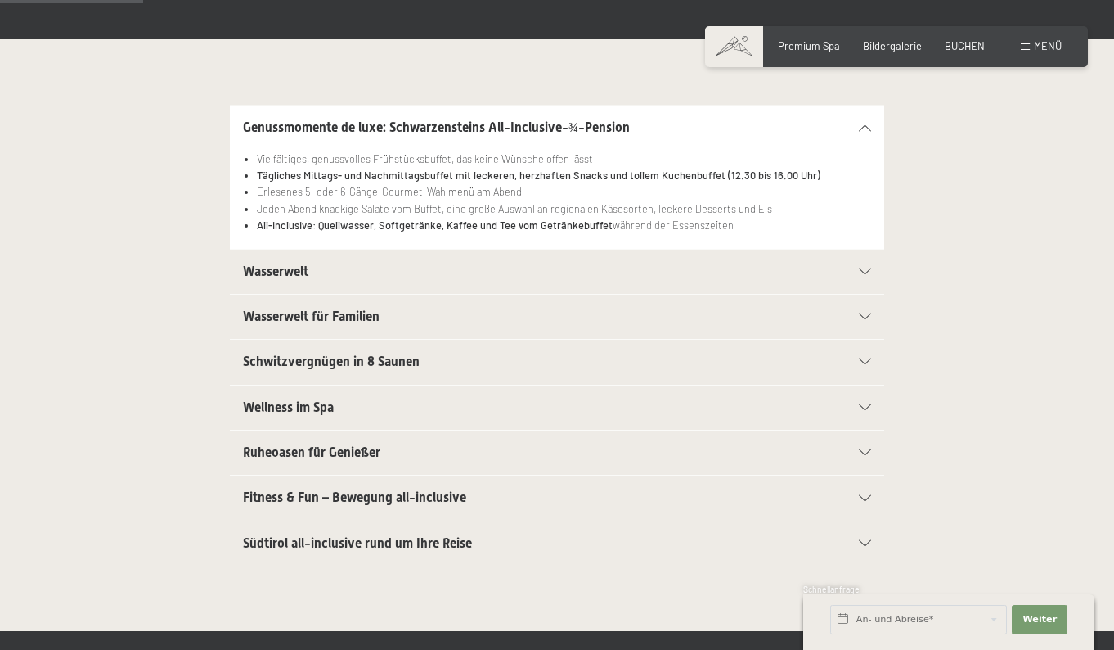
scroll to position [309, 0]
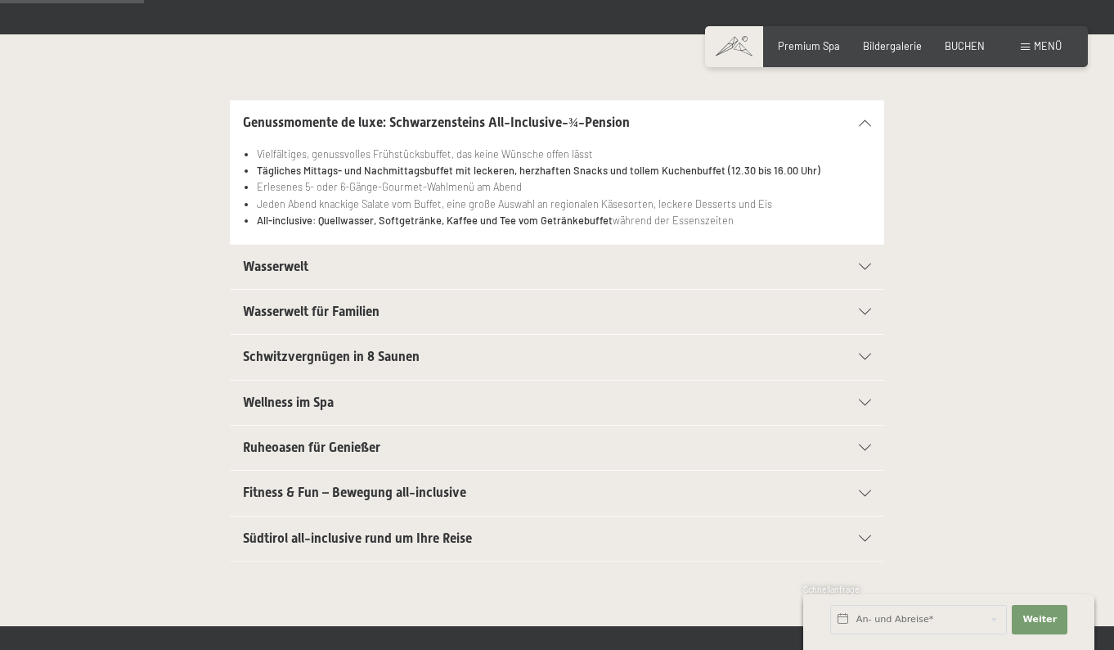
click at [795, 262] on h2 "Wasserwelt" at bounding box center [525, 267] width 565 height 18
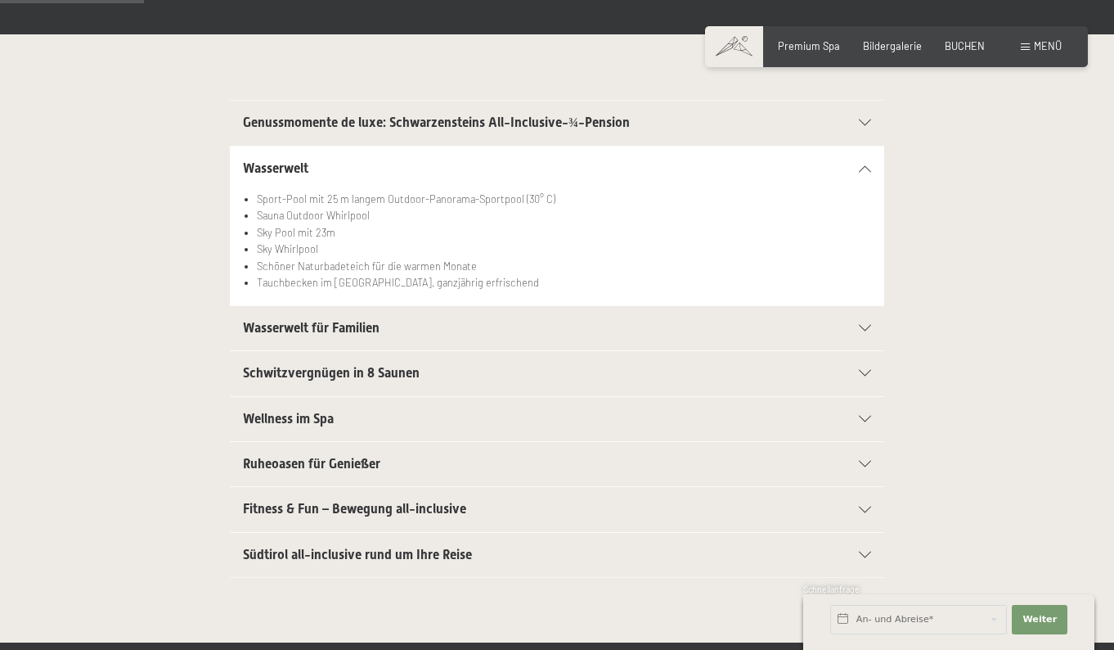
click at [795, 262] on li "Schöner Naturbadeteich für die warmen Monate" at bounding box center [564, 266] width 614 height 16
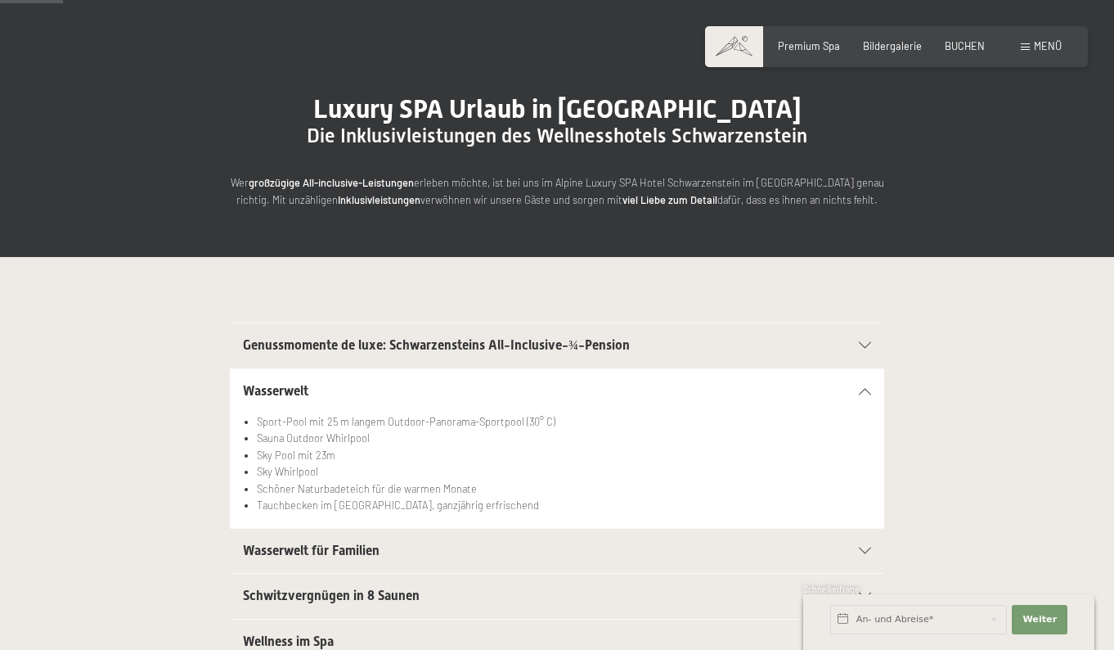
scroll to position [63, 0]
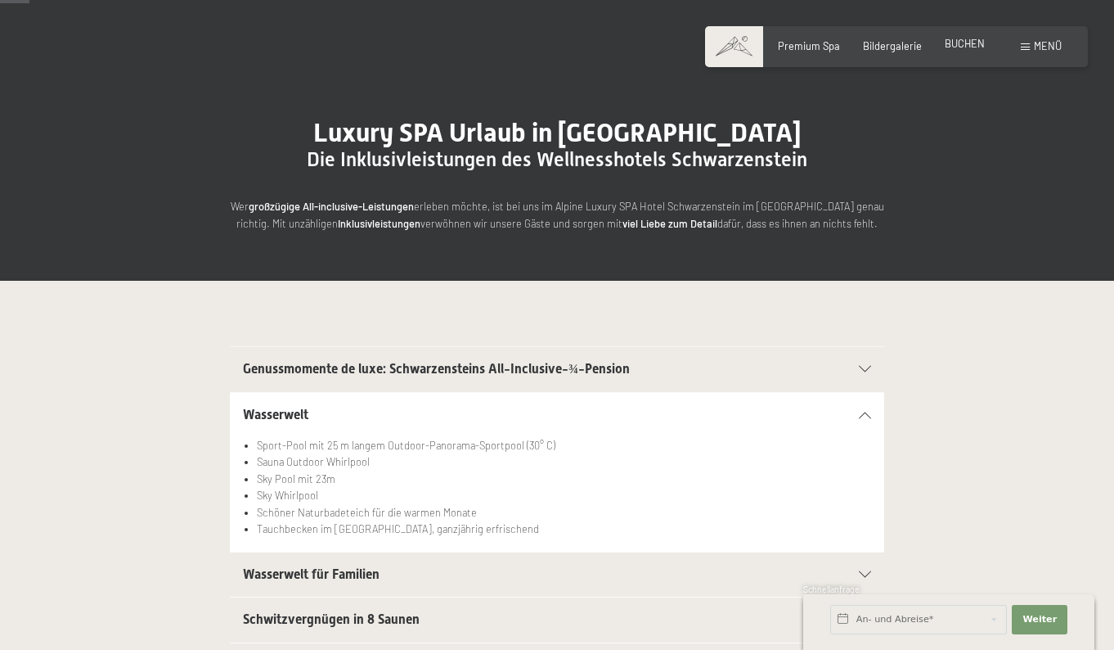
click at [963, 47] on span "BUCHEN" at bounding box center [965, 43] width 40 height 13
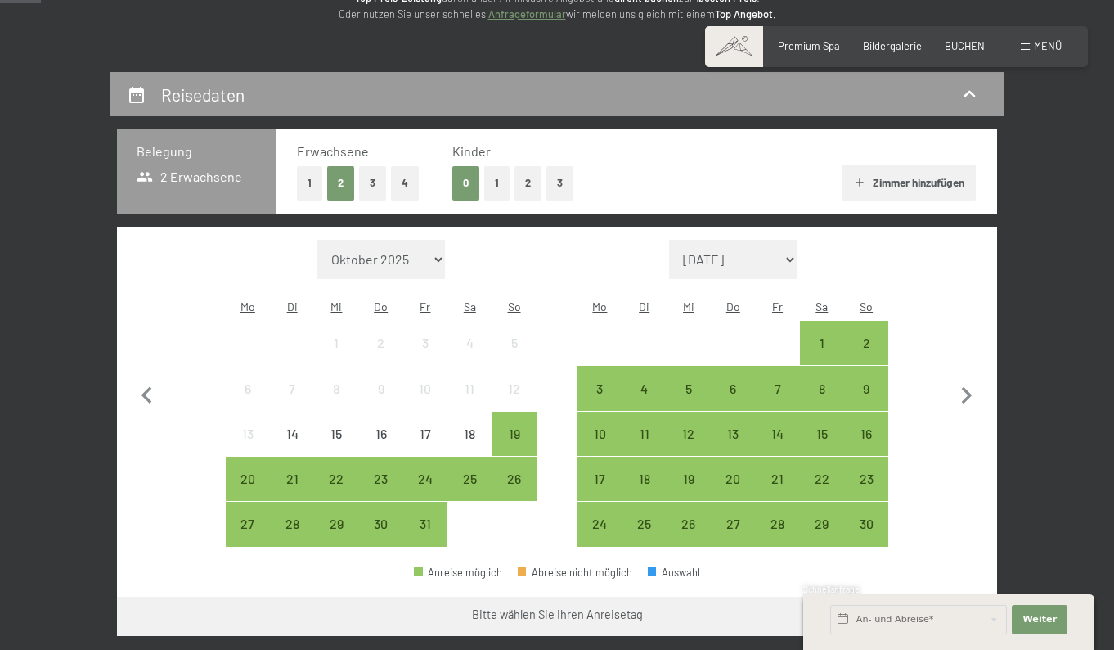
scroll to position [254, 0]
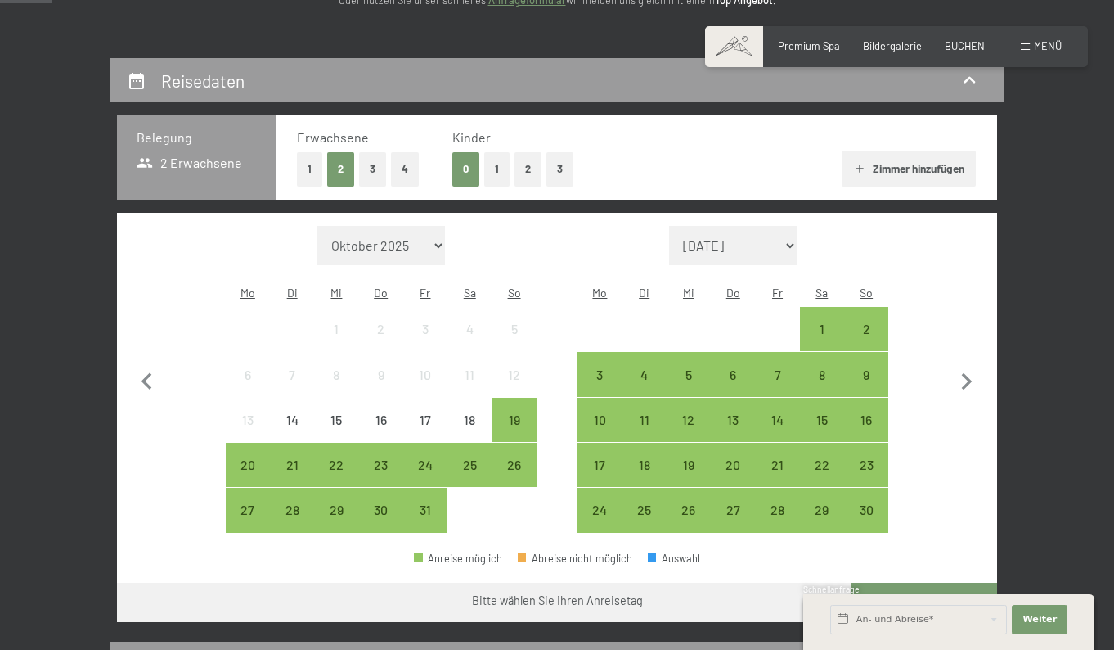
select select "[DATE]"
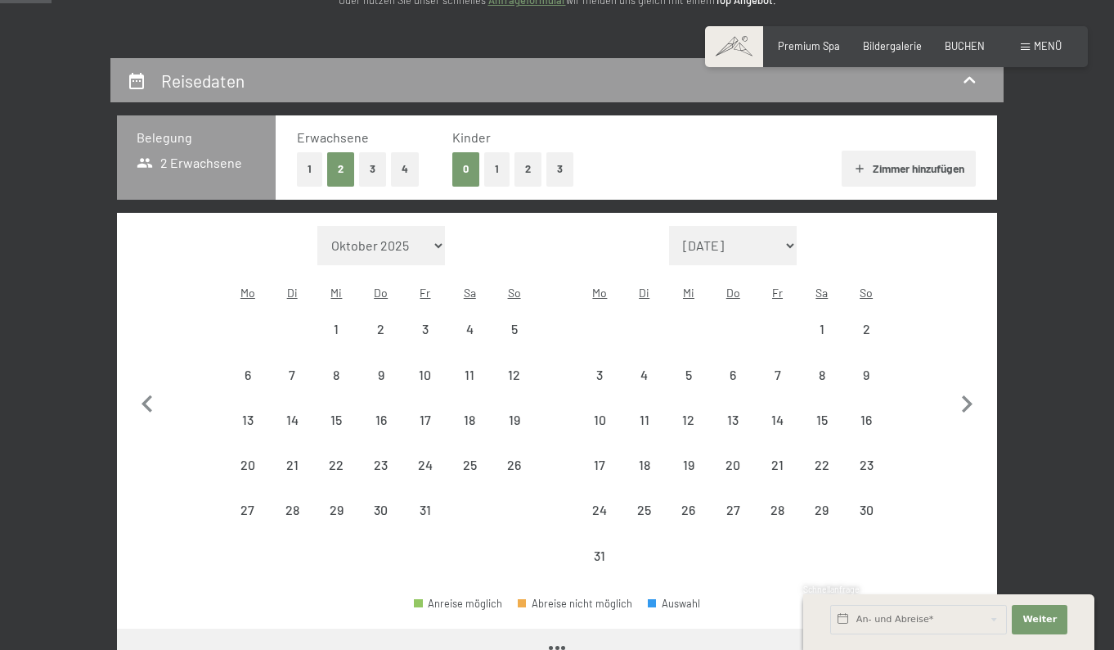
select select "[DATE]"
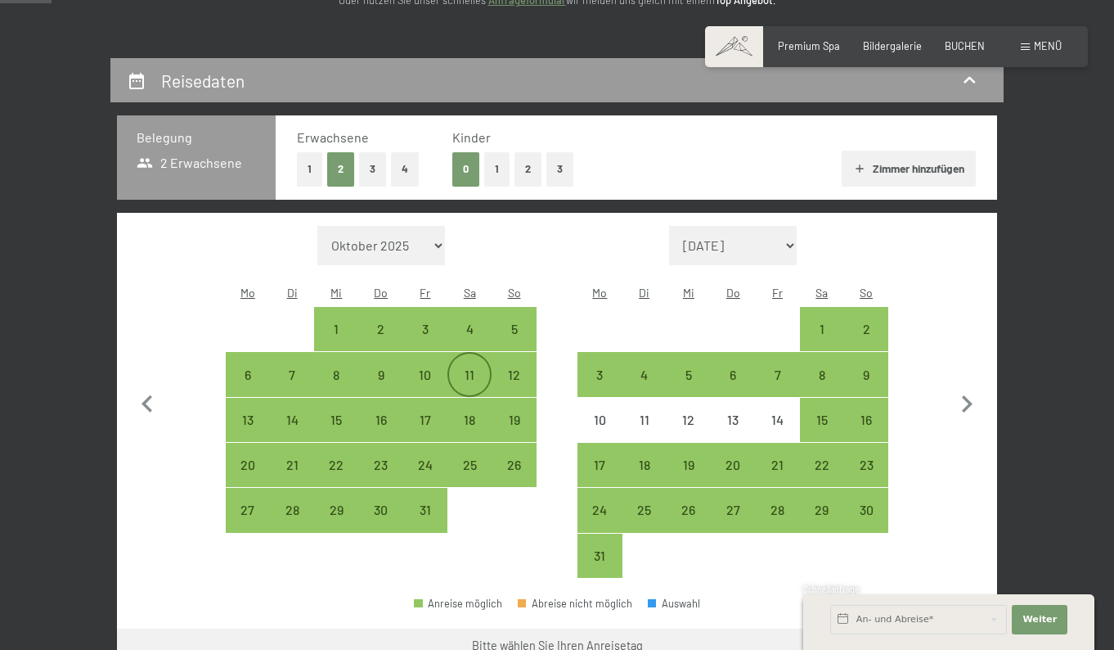
click at [468, 368] on div "11" at bounding box center [469, 388] width 41 height 41
select select "[DATE]"
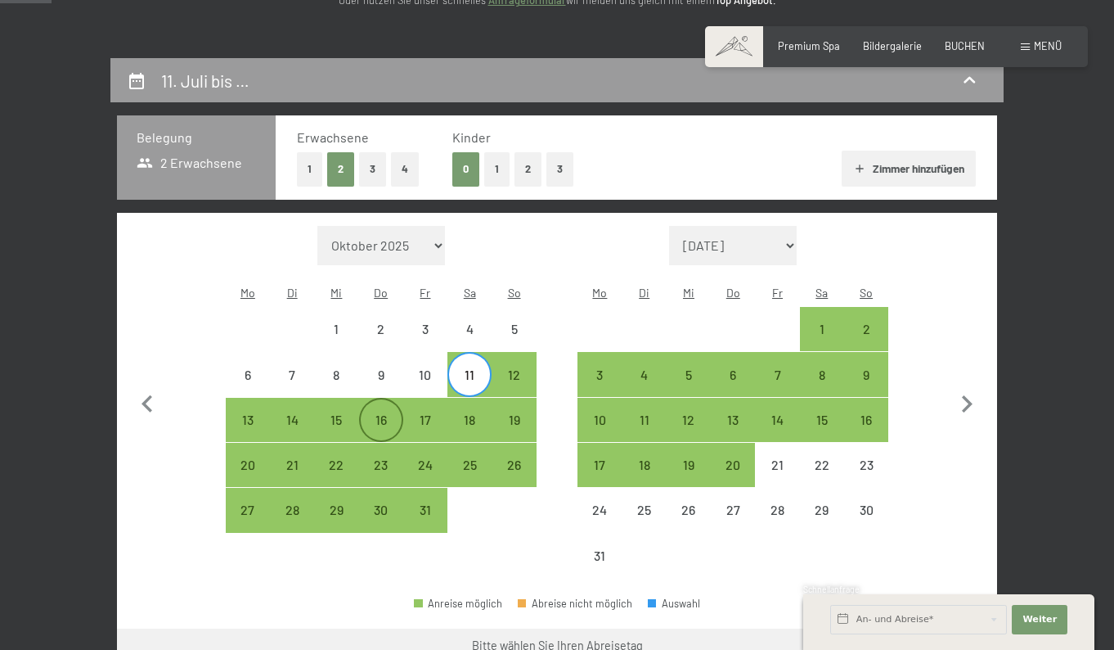
click at [392, 413] on div "16" at bounding box center [381, 433] width 41 height 41
select select "2026-07-01"
select select "2026-08-01"
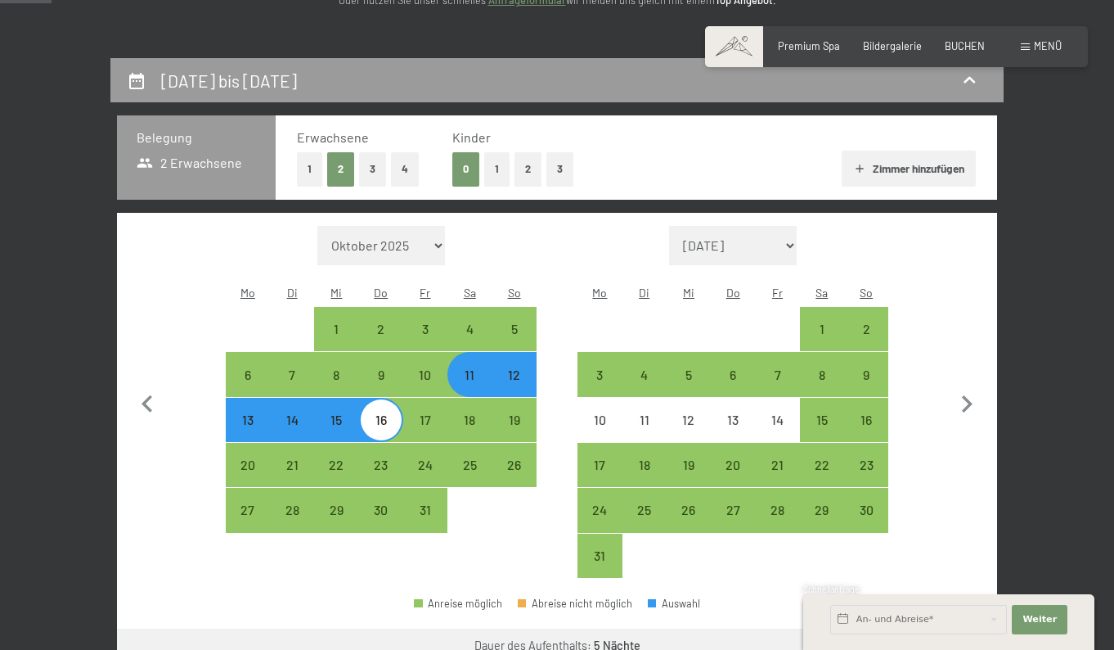
click at [556, 166] on button "3" at bounding box center [560, 169] width 27 height 34
select select "2026-07-01"
select select "2026-08-01"
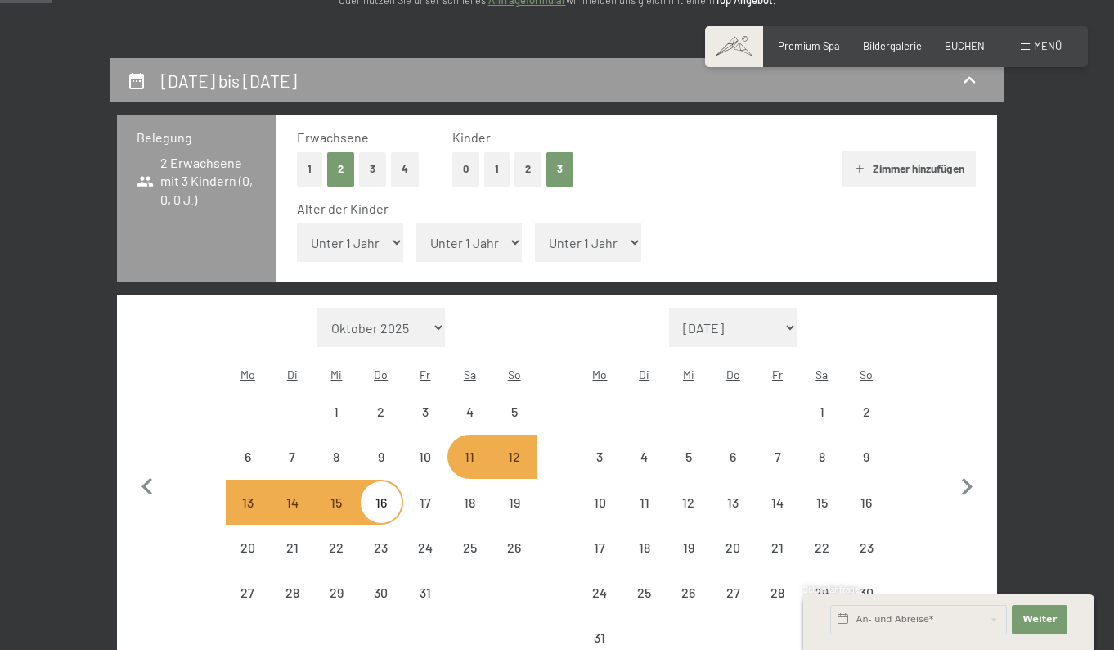
select select "2026-07-01"
select select "2026-08-01"
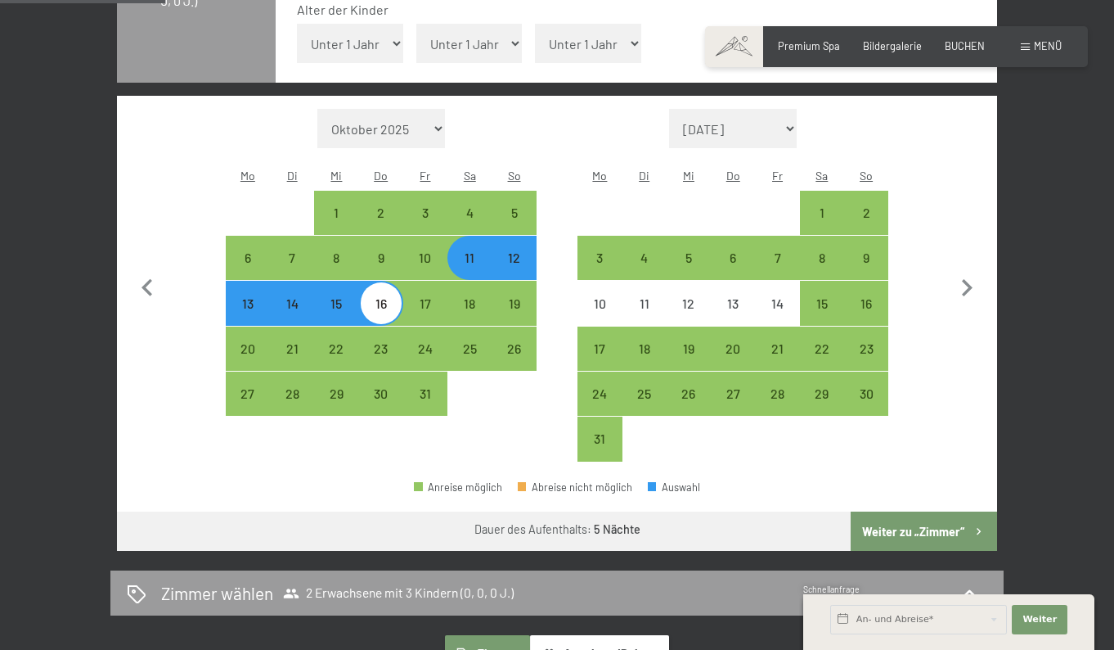
scroll to position [452, 0]
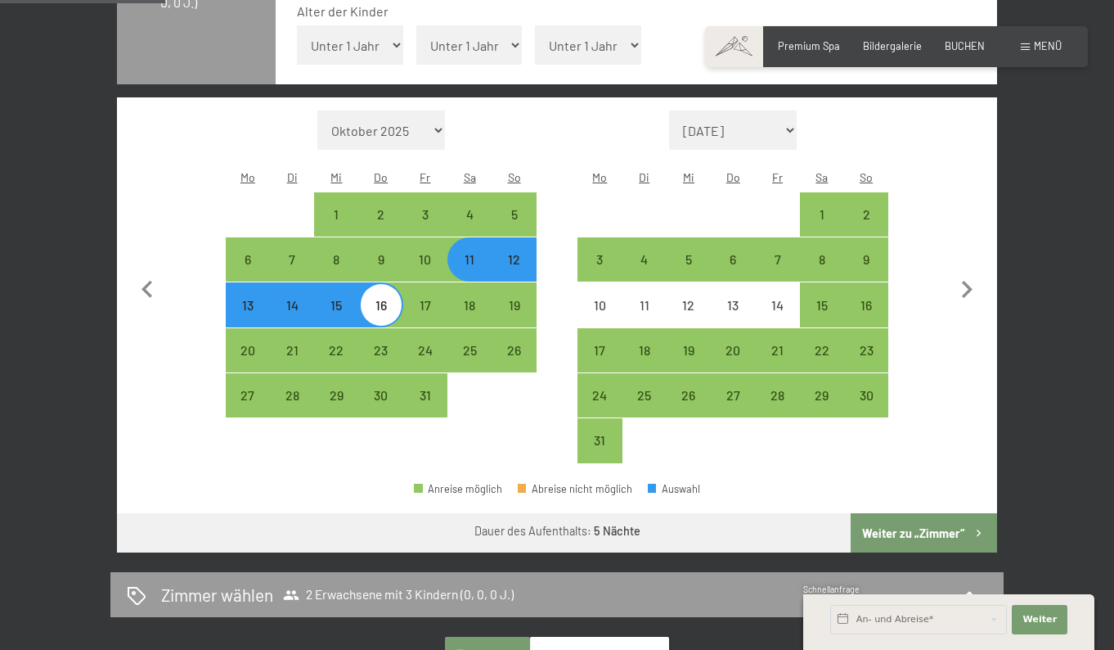
click at [911, 513] on button "Weiter zu „Zimmer“" at bounding box center [924, 532] width 146 height 39
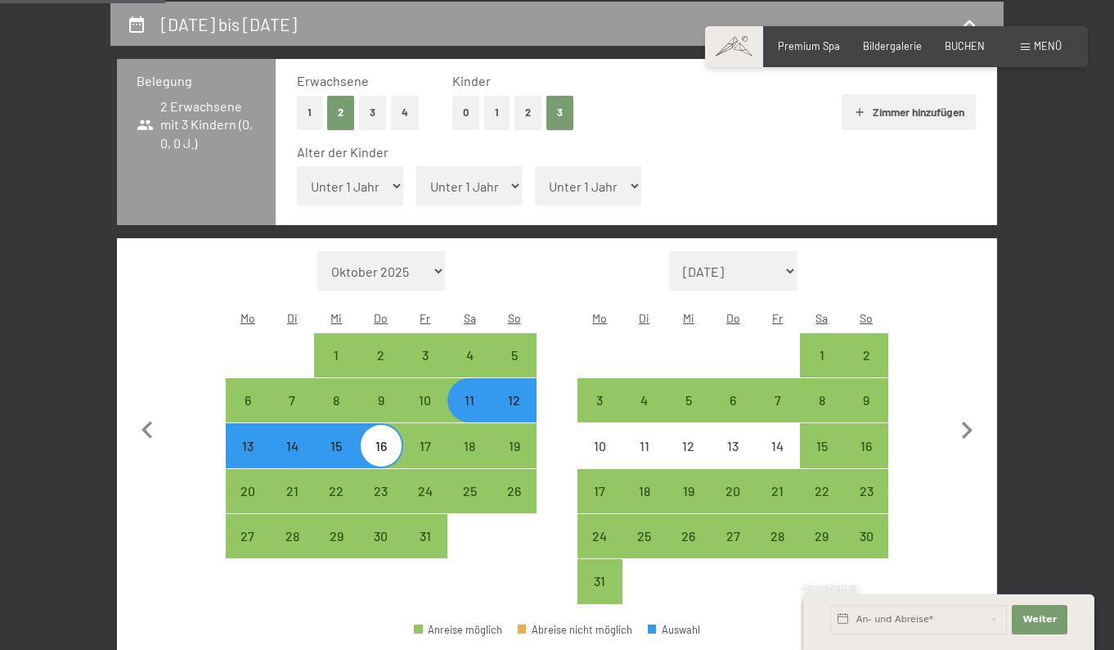
select select "2026-07-01"
select select "2026-08-01"
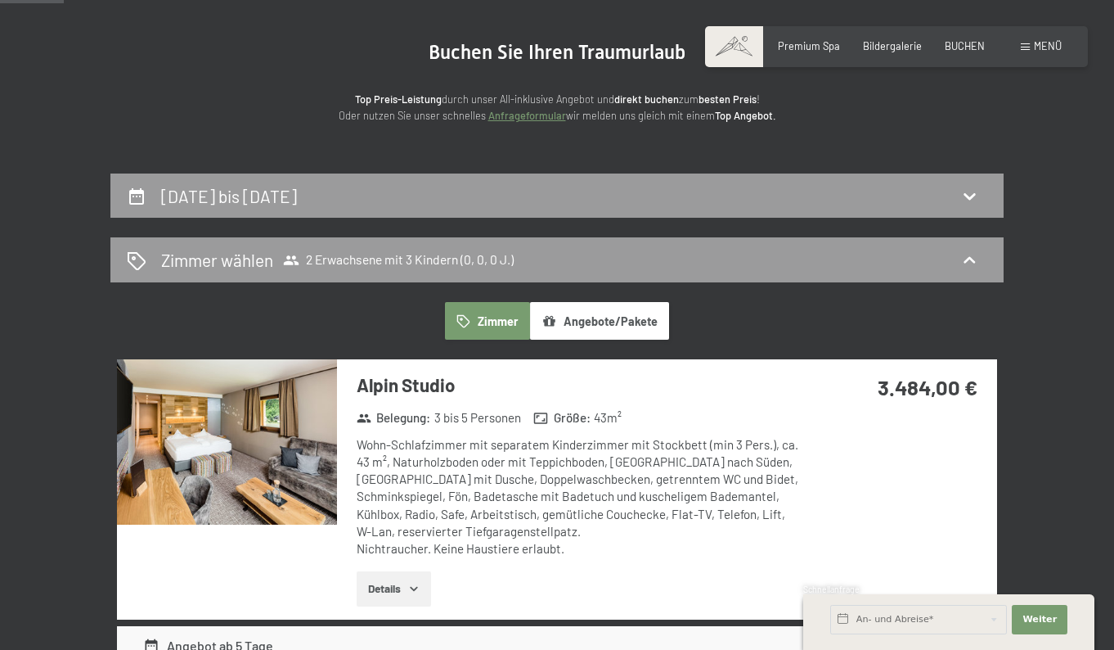
scroll to position [141, 0]
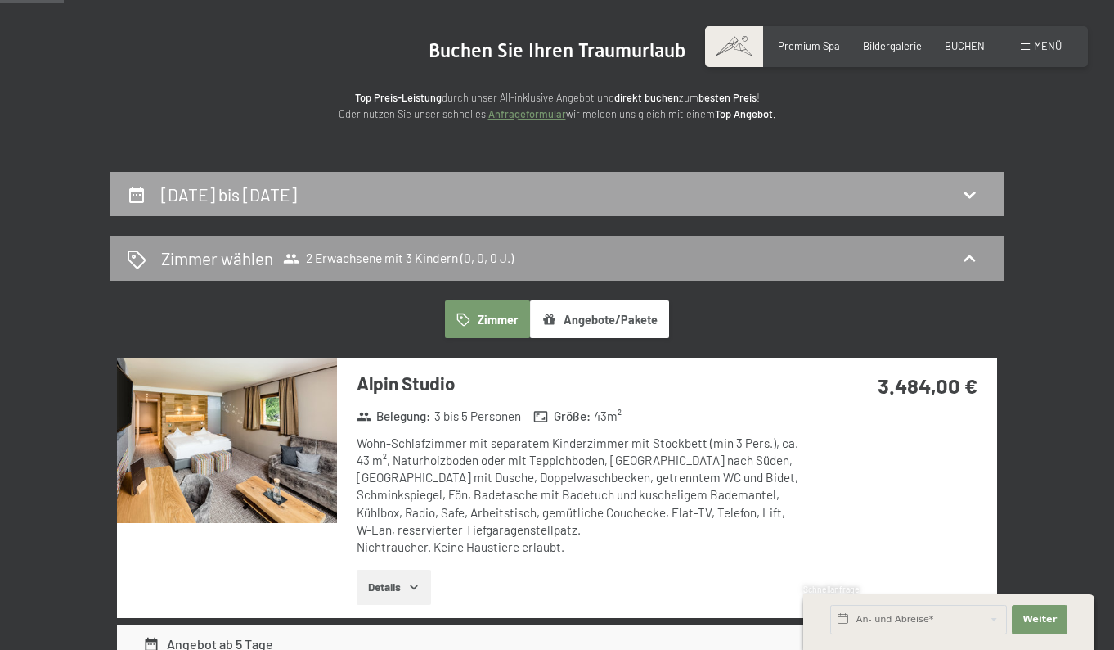
click at [230, 206] on div "11. Juli bis 16. Juli 2026" at bounding box center [556, 194] width 893 height 45
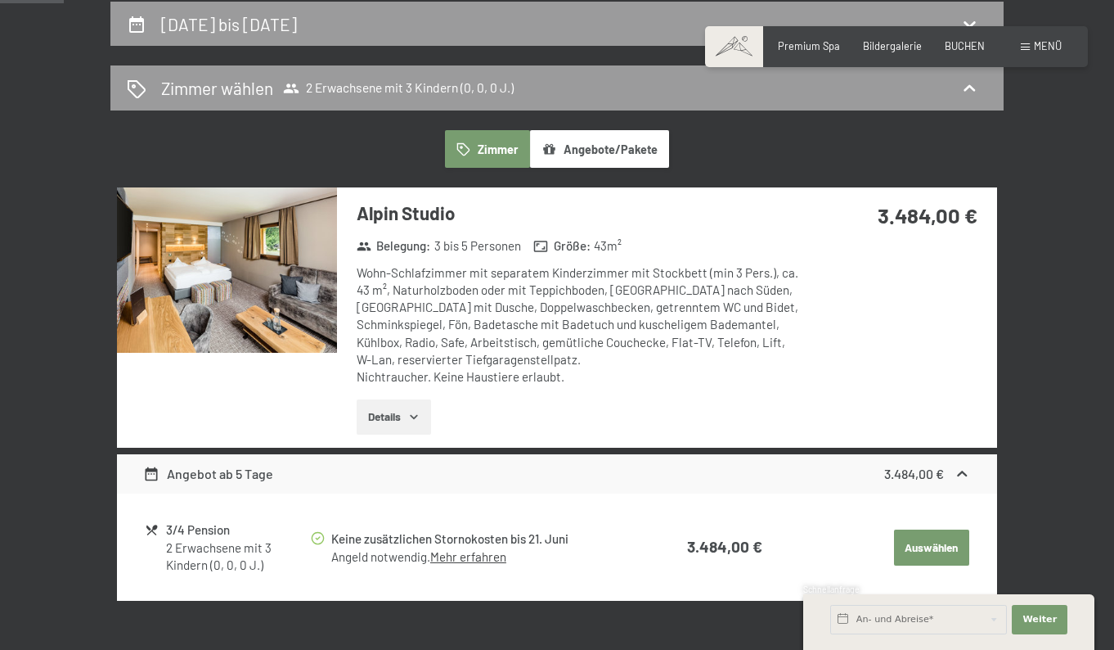
select select "2026-07-01"
select select "2026-08-01"
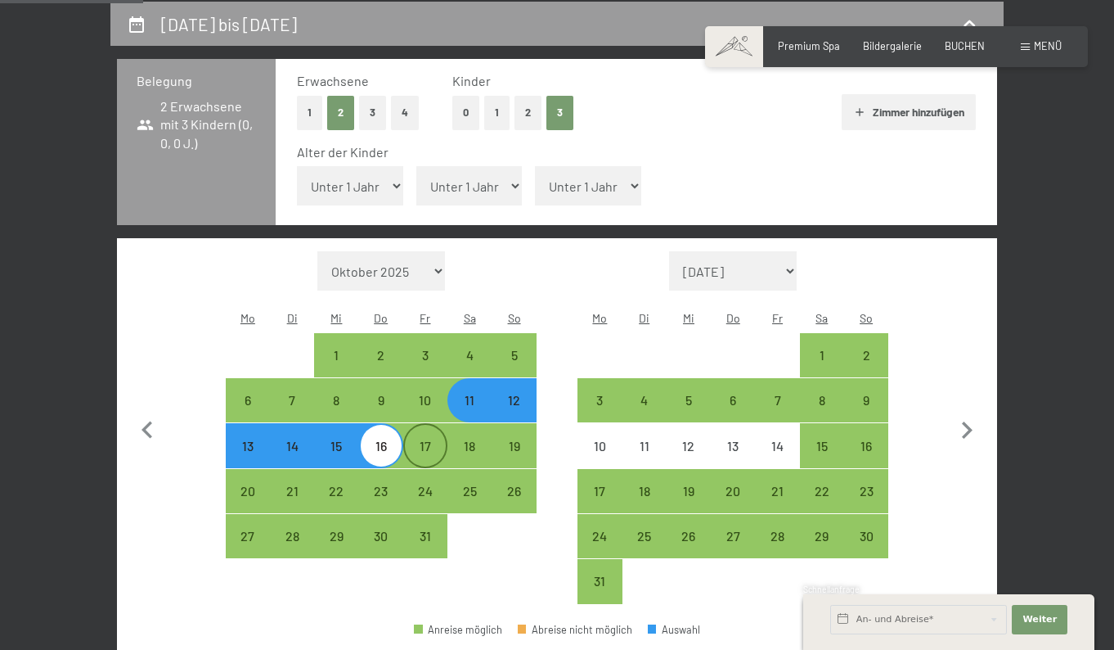
click at [440, 439] on div "17" at bounding box center [425, 459] width 41 height 41
select select "2026-07-01"
select select "2026-08-01"
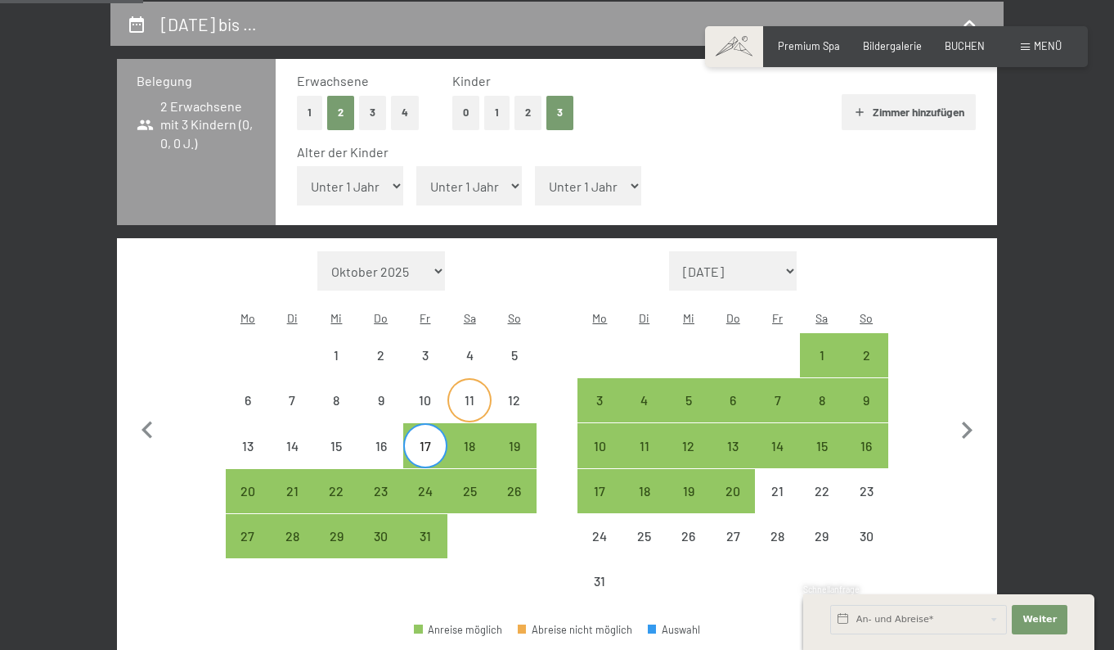
click at [471, 394] on div "11" at bounding box center [469, 414] width 41 height 41
select select "2026-07-01"
select select "2026-08-01"
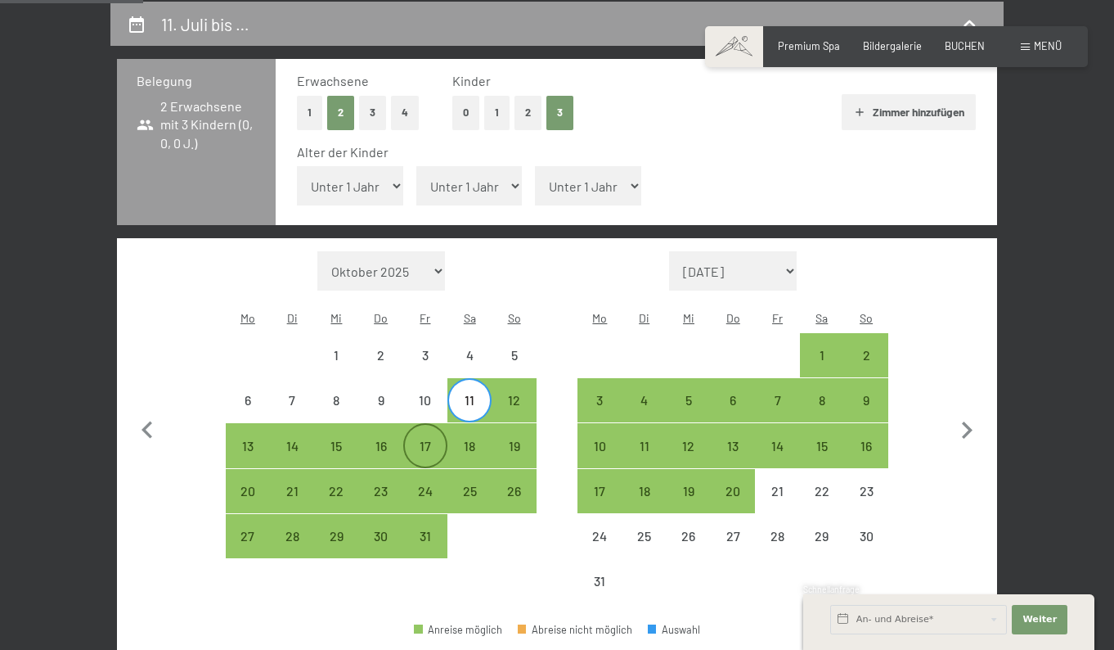
click at [428, 439] on div "17" at bounding box center [425, 459] width 41 height 41
select select "2026-07-01"
select select "2026-08-01"
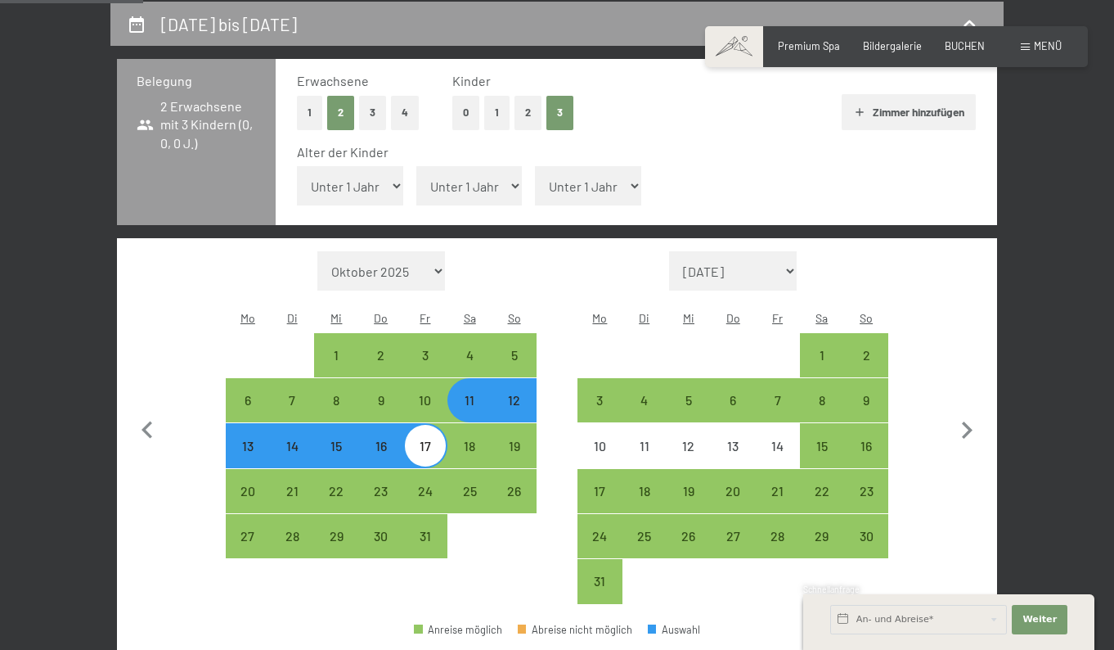
select select "10"
select select "2026-07-01"
select select "2026-08-01"
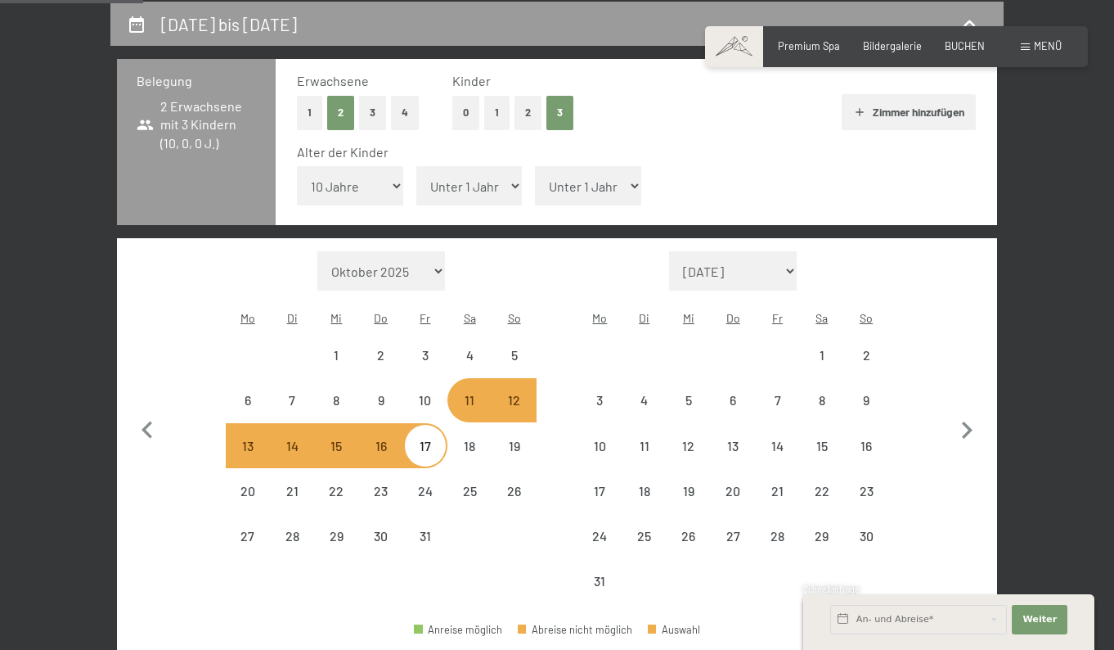
select select "2026-07-01"
select select "2026-08-01"
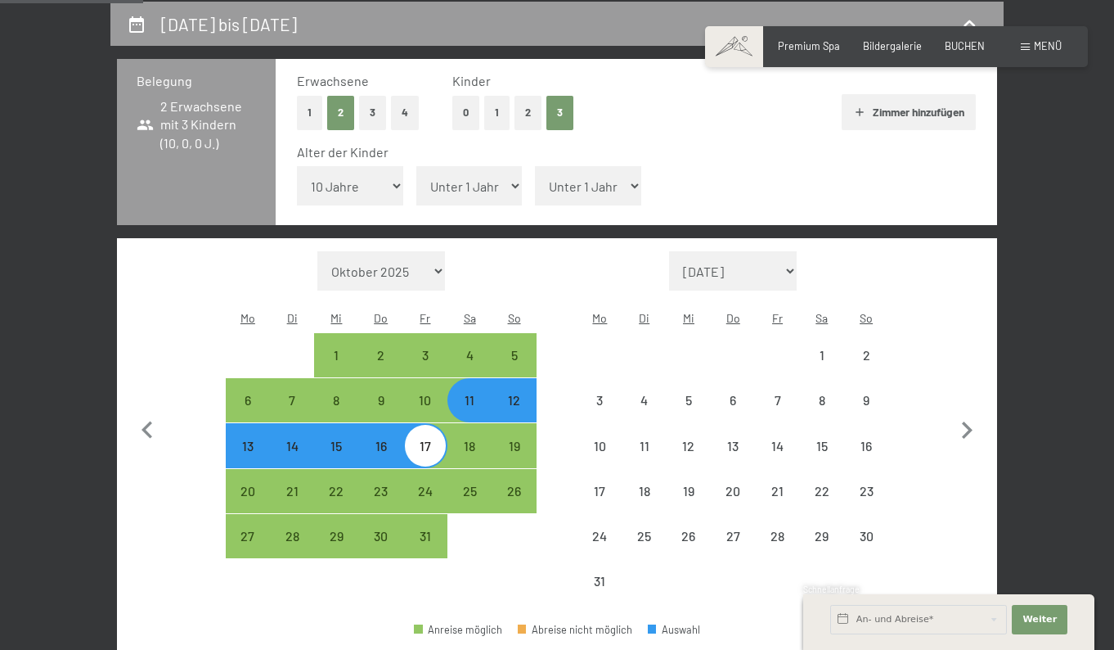
select select "2026-07-01"
select select "2026-08-01"
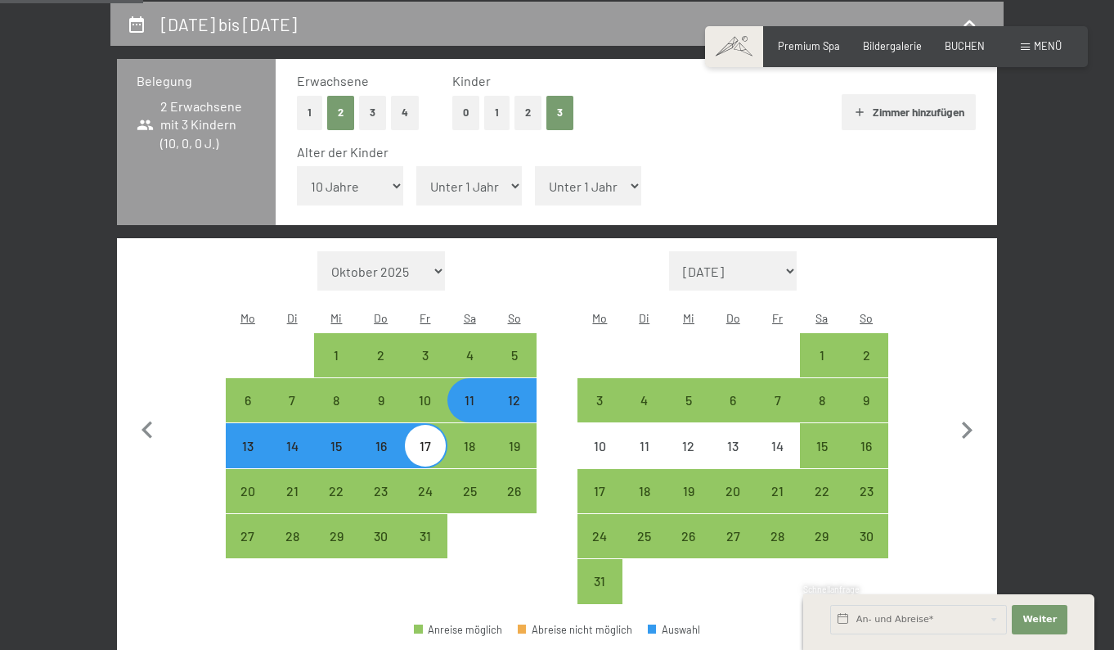
select select "12"
select select "2026-07-01"
select select "2026-08-01"
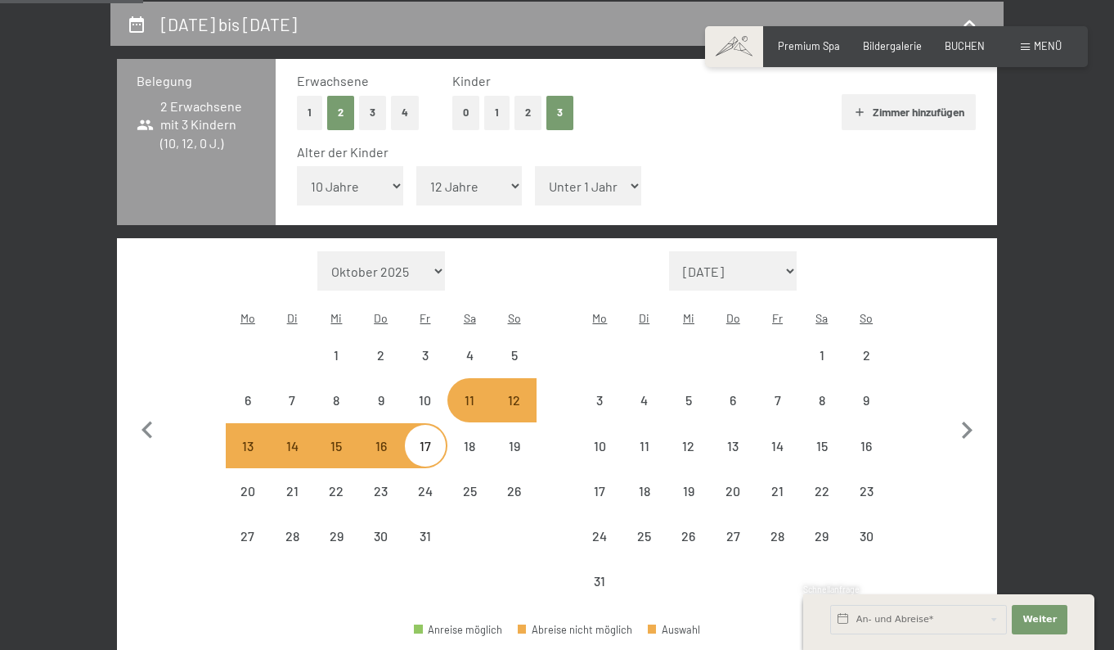
select select "2026-07-01"
select select "2026-08-01"
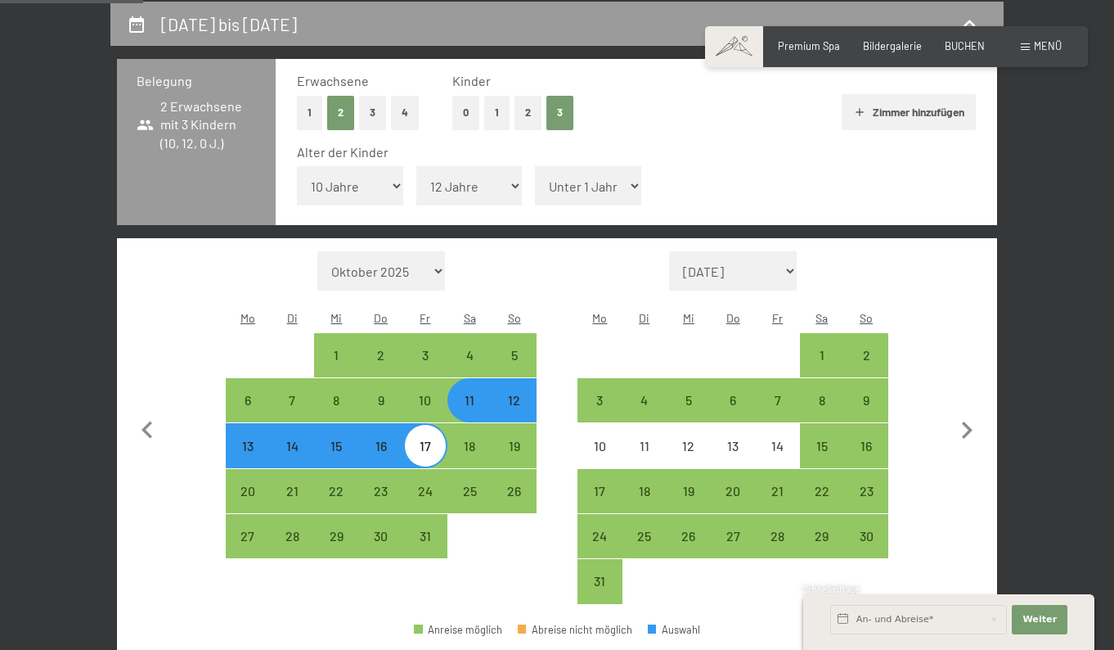
select select "14"
select select "2026-07-01"
select select "2026-08-01"
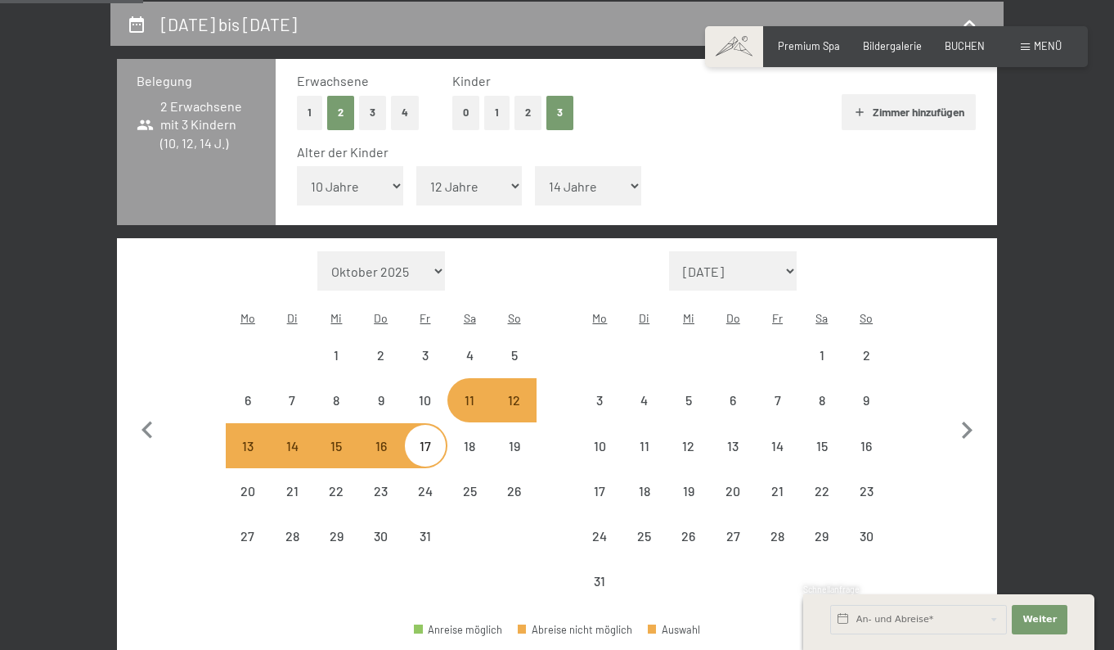
select select "2026-07-01"
select select "2026-08-01"
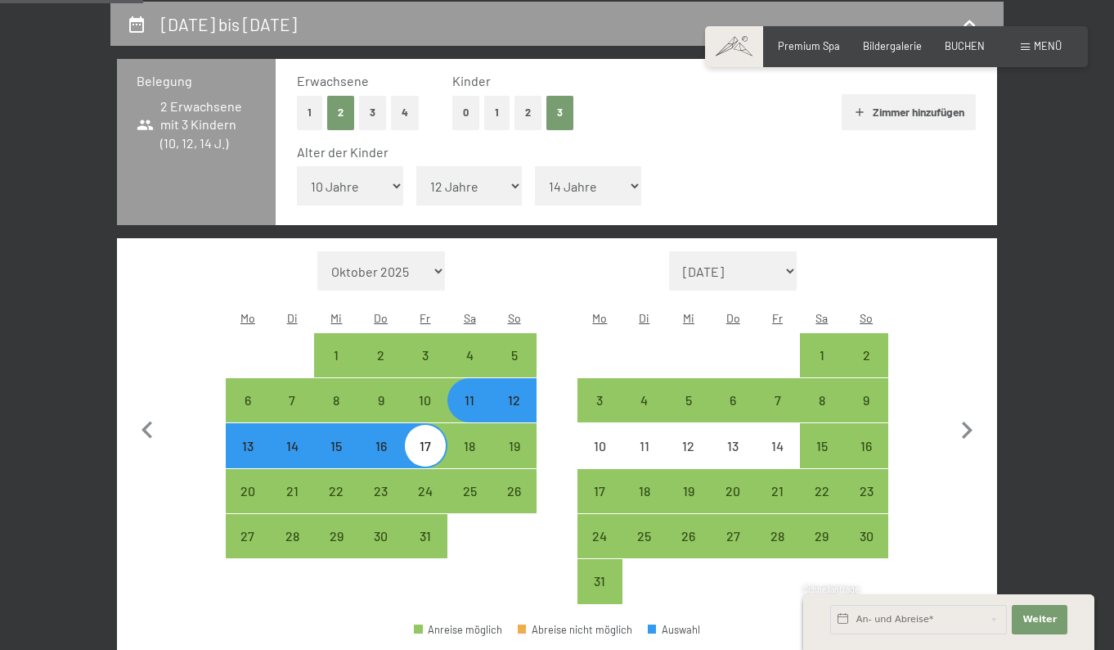
click at [478, 394] on div "11" at bounding box center [469, 414] width 41 height 41
select select "2026-07-01"
select select "2026-08-01"
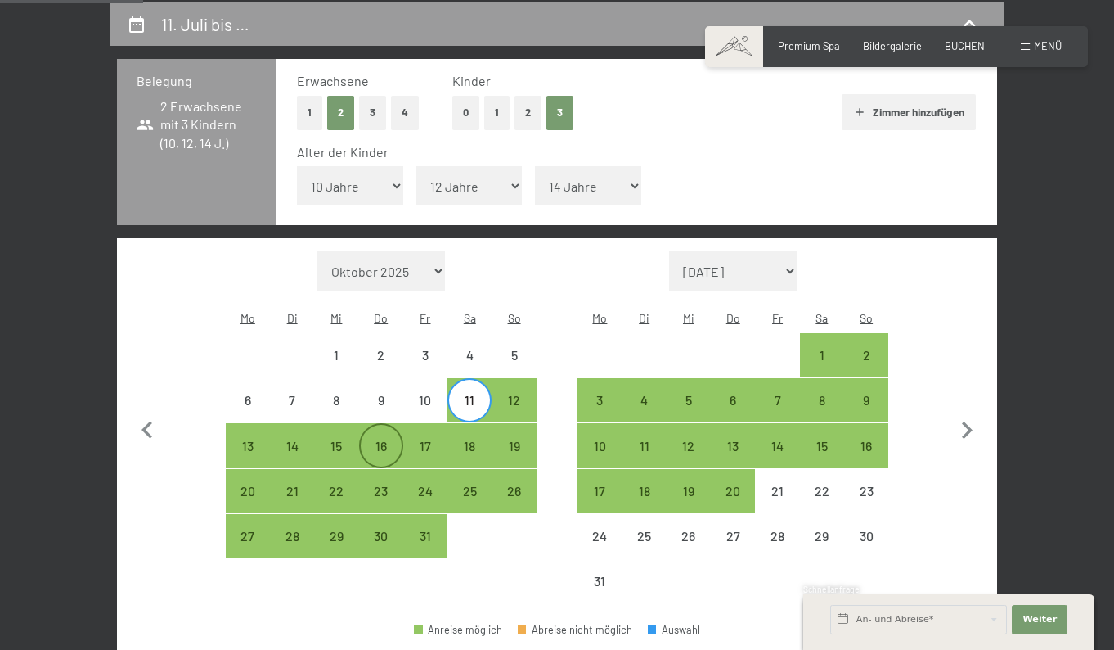
click at [384, 439] on div "16" at bounding box center [381, 459] width 41 height 41
select select "2026-07-01"
select select "2026-08-01"
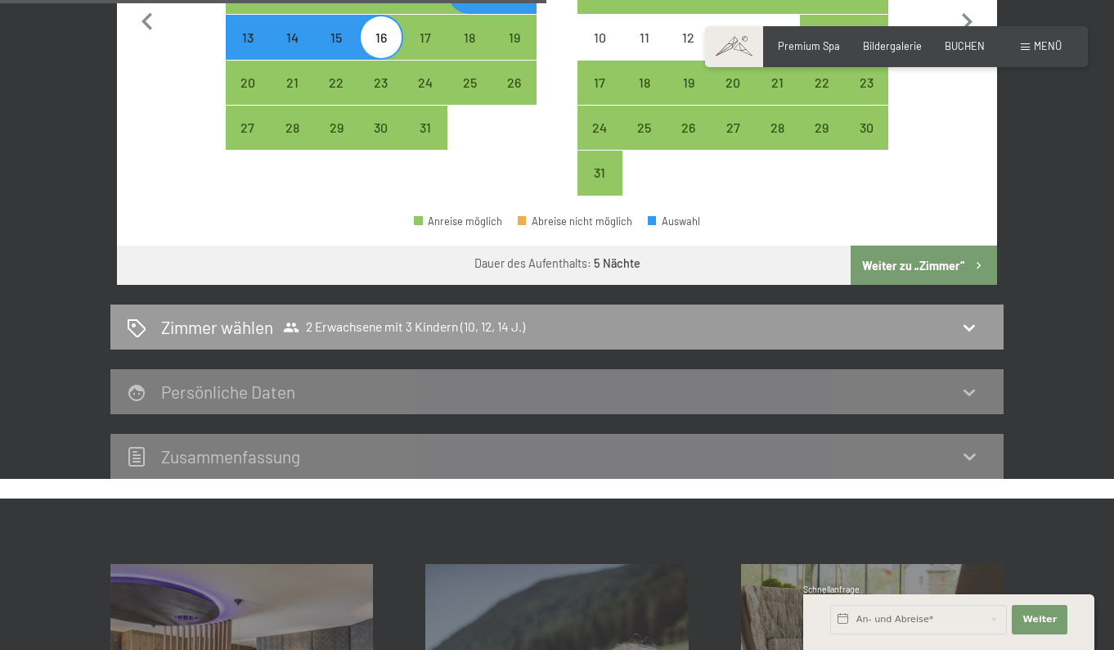
scroll to position [720, 0]
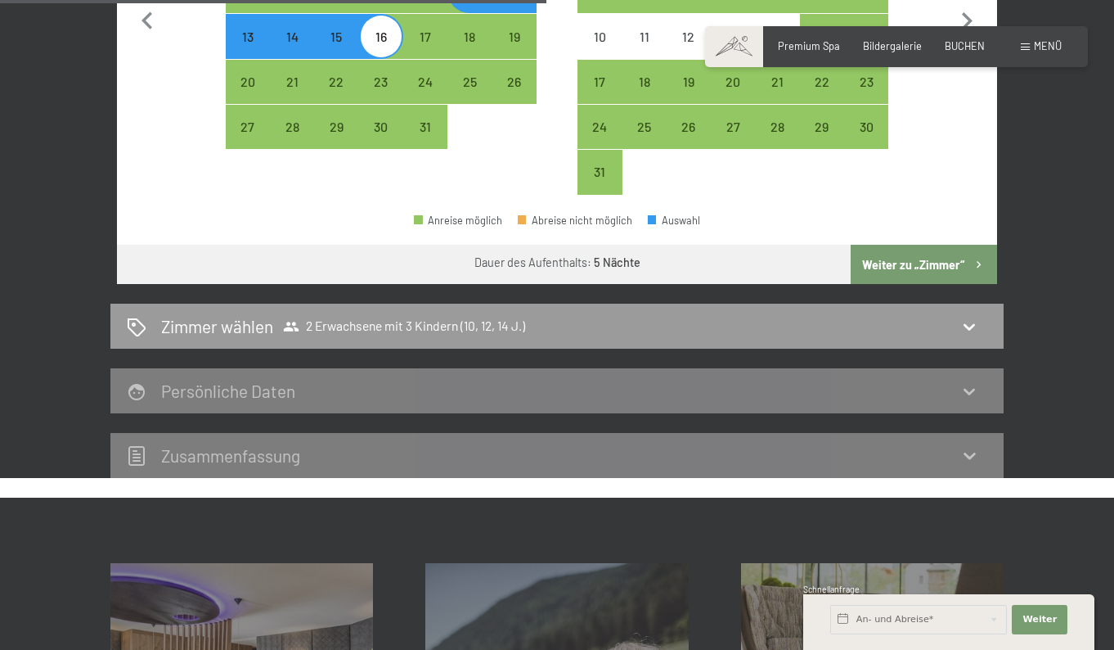
click at [927, 245] on button "Weiter zu „Zimmer“" at bounding box center [924, 264] width 146 height 39
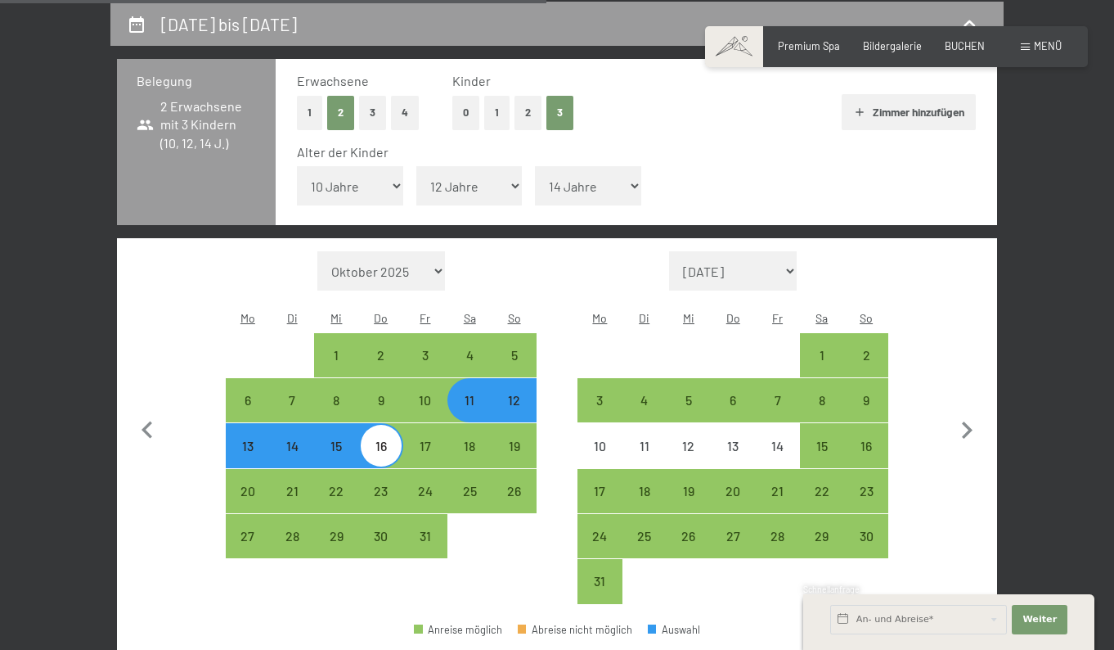
select select "2026-07-01"
select select "2026-08-01"
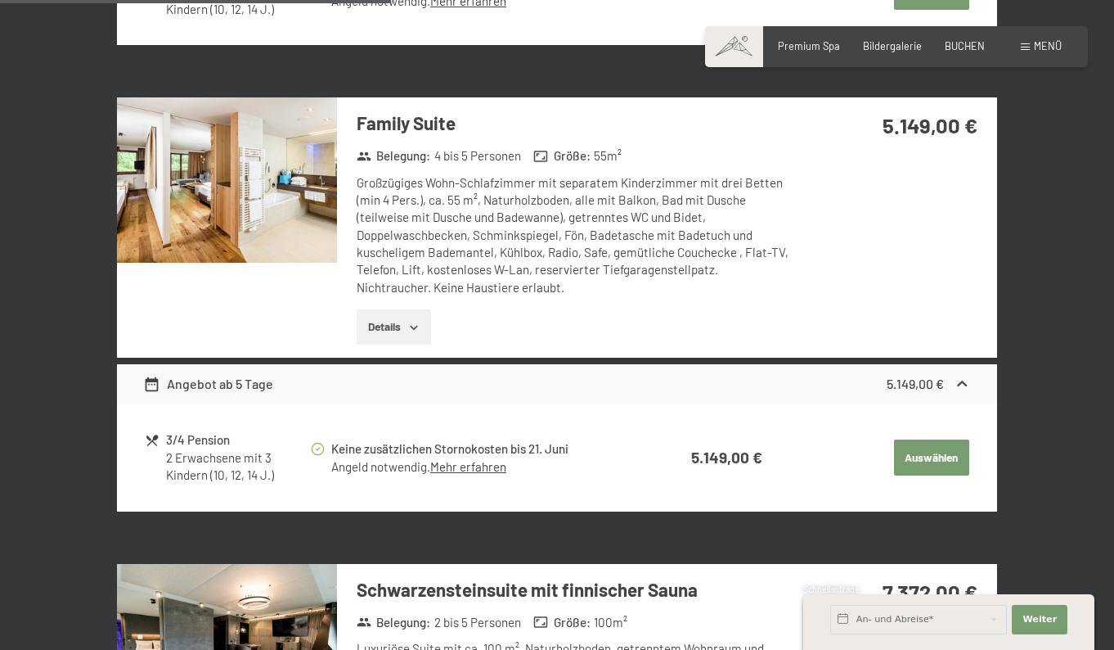
scroll to position [869, 0]
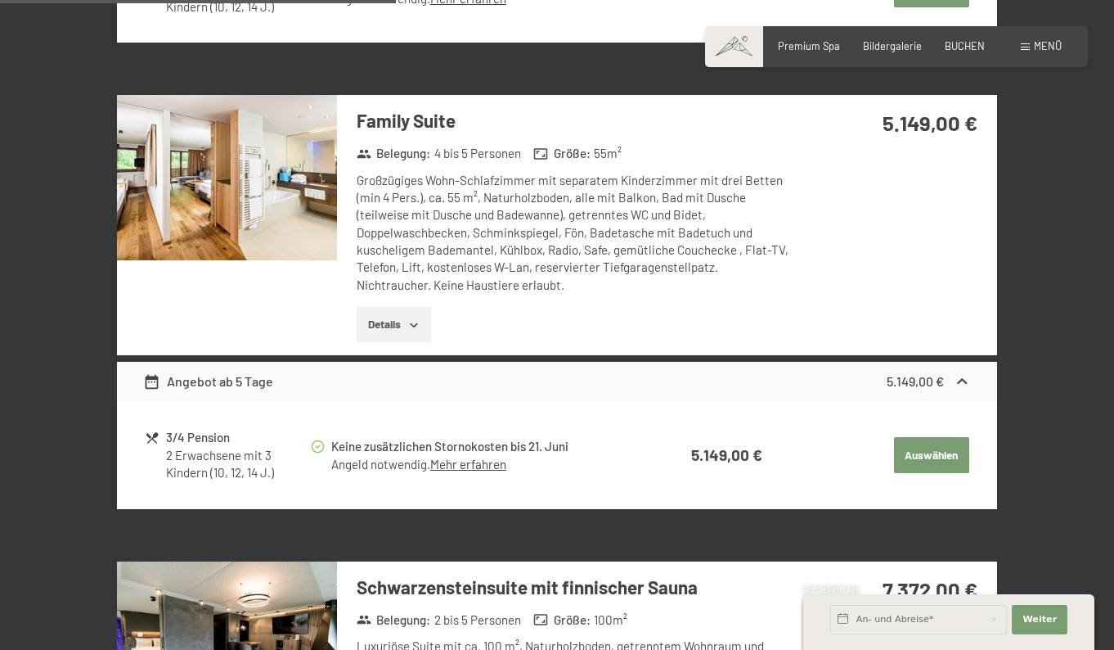
click at [472, 457] on link "Mehr erfahren" at bounding box center [468, 464] width 76 height 15
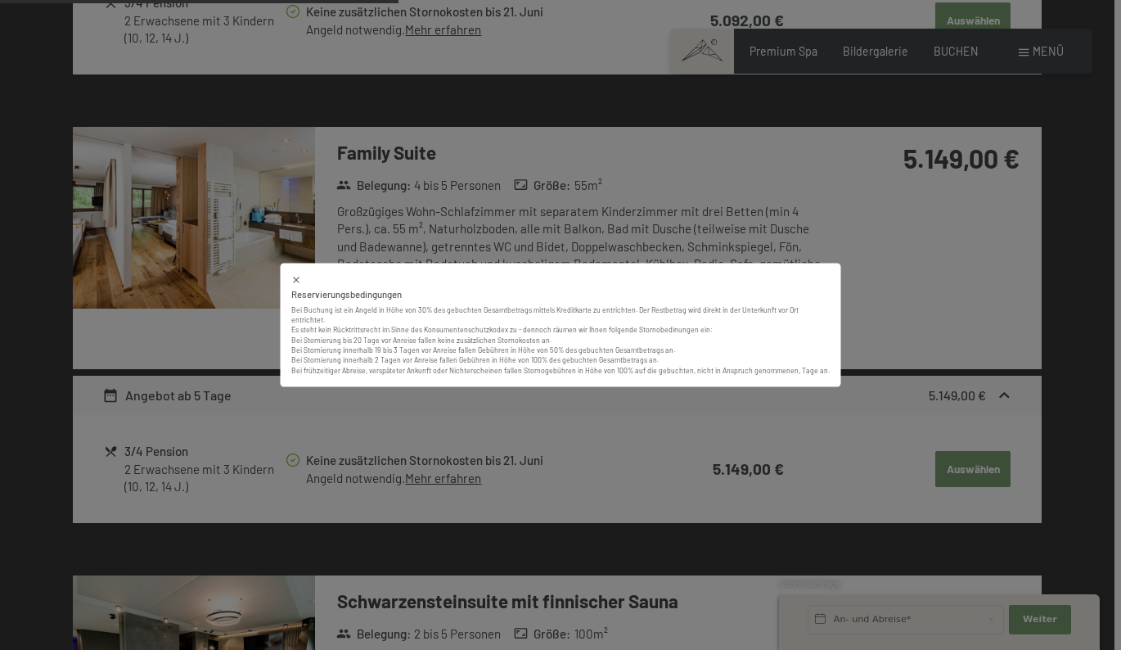
click at [837, 371] on div "Reservierungsbedingungen Bei Buchung ist ein Angeld in Höhe von 30% des gebucht…" at bounding box center [561, 325] width 560 height 124
click at [879, 345] on div "Reservierungsbedingungen Bei Buchung ist ein Angeld in Höhe von 30% des gebucht…" at bounding box center [560, 325] width 1121 height 650
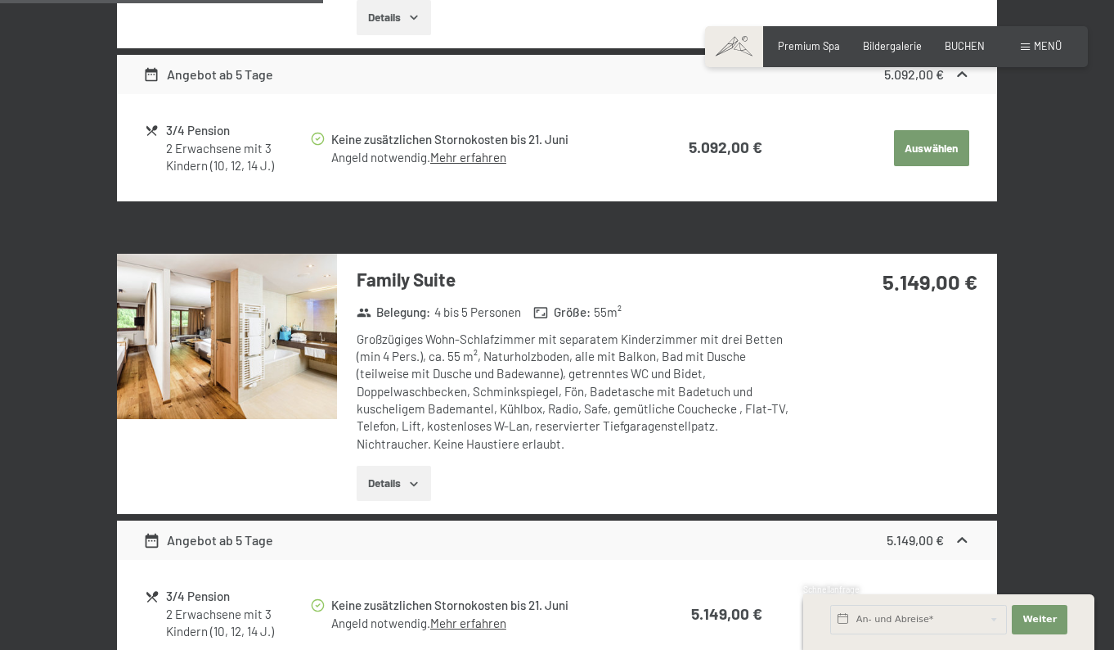
scroll to position [709, 0]
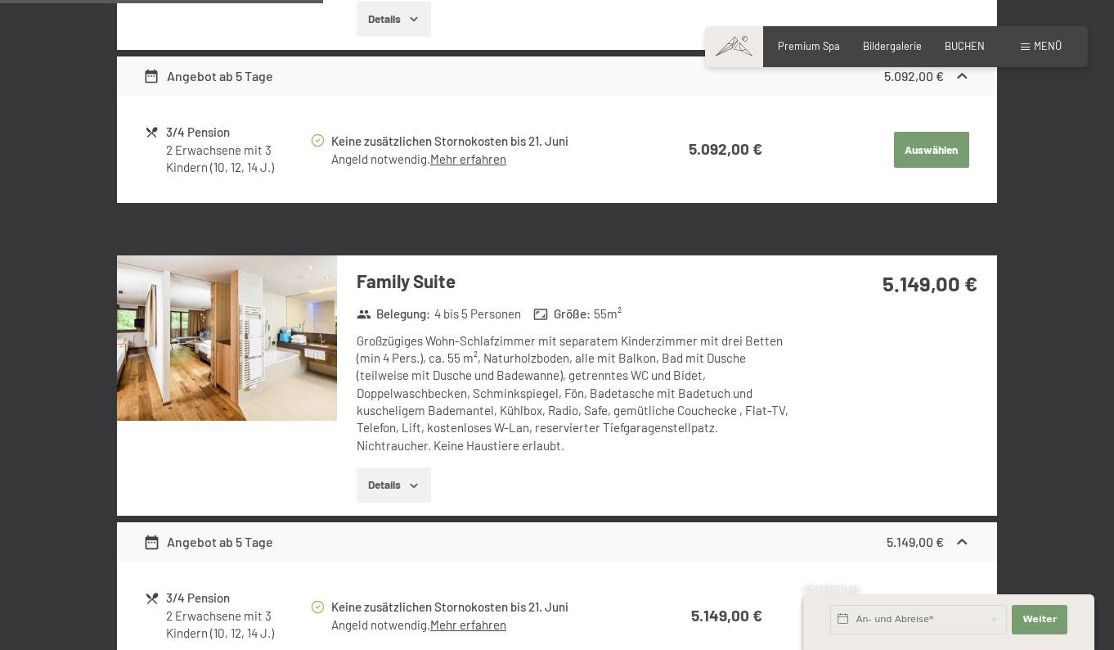
click at [395, 479] on button "Details" at bounding box center [394, 485] width 74 height 36
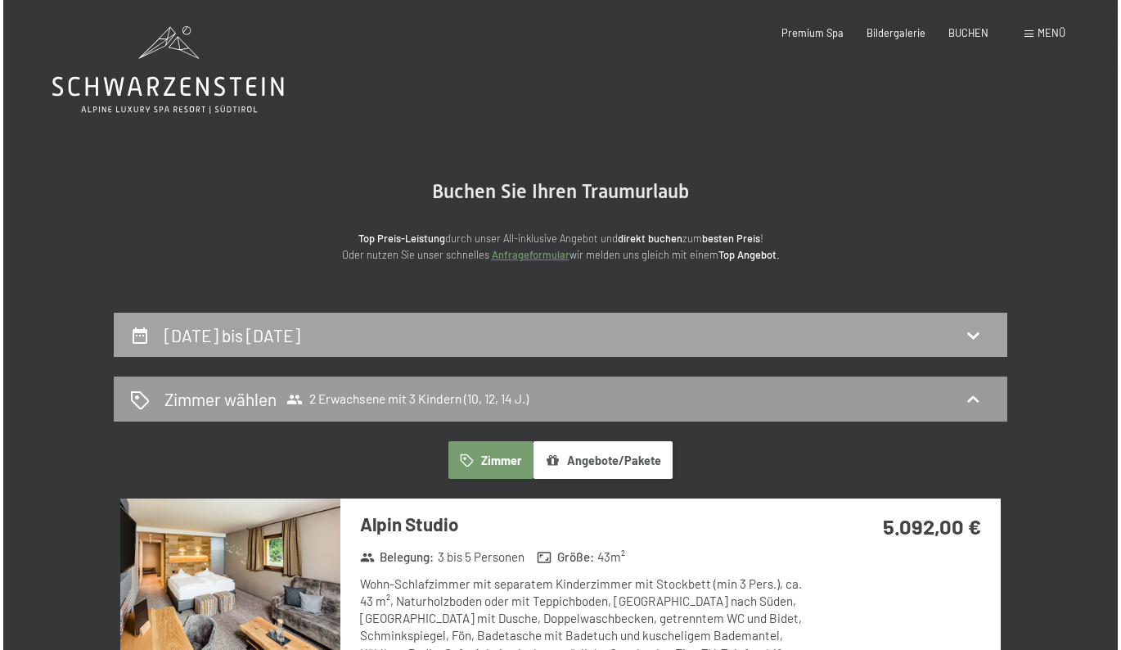
scroll to position [0, 0]
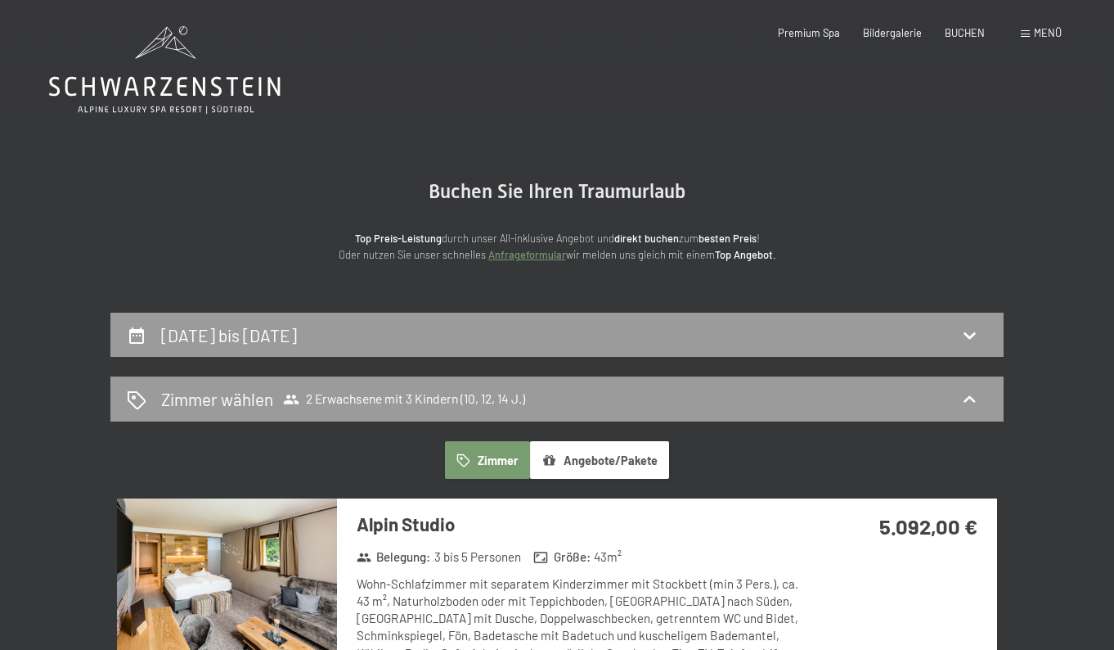
click at [1042, 30] on span "Menü" at bounding box center [1048, 32] width 28 height 13
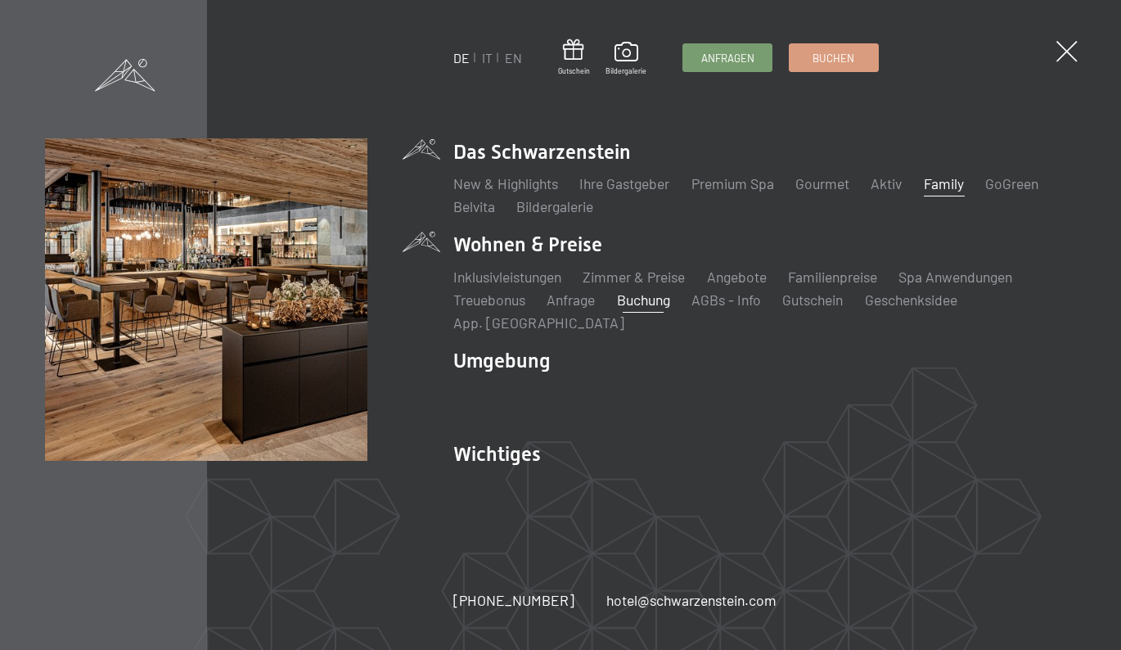
click at [959, 191] on link "Family" at bounding box center [944, 183] width 40 height 18
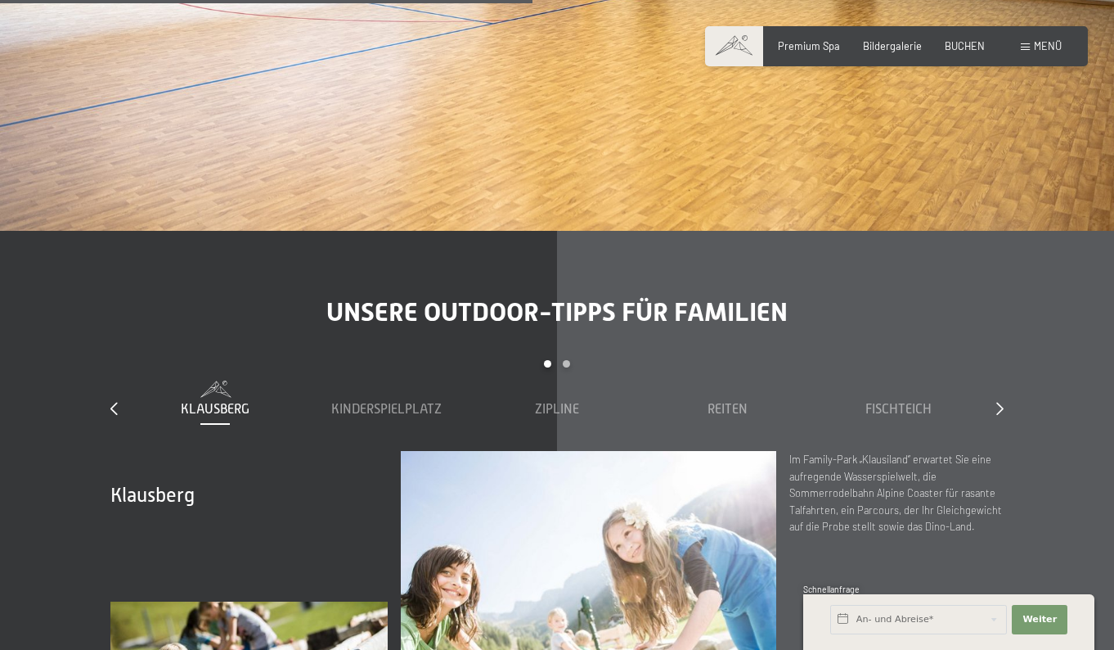
scroll to position [4899, 0]
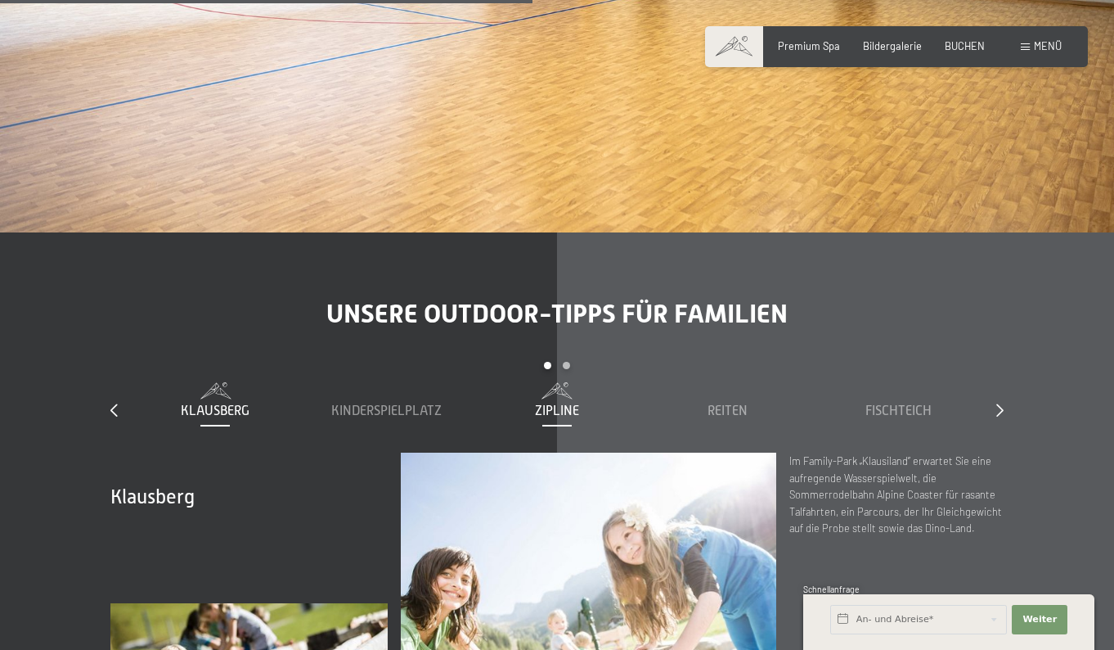
click at [555, 403] on span "Zipline" at bounding box center [557, 410] width 44 height 15
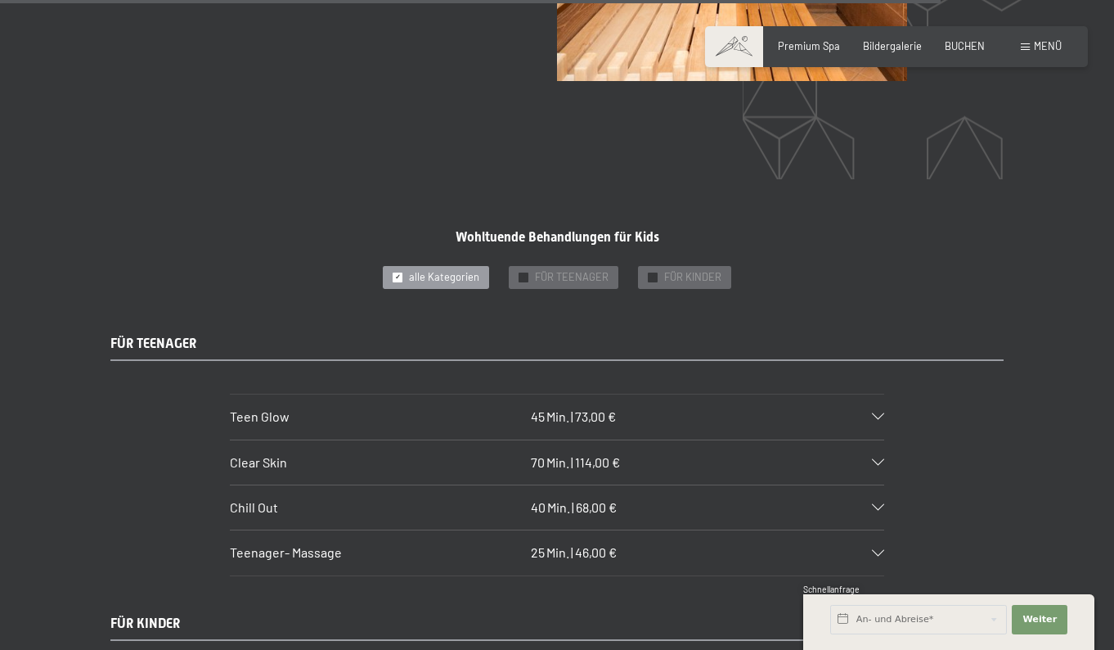
scroll to position [8613, 0]
click at [964, 47] on span "BUCHEN" at bounding box center [965, 43] width 40 height 13
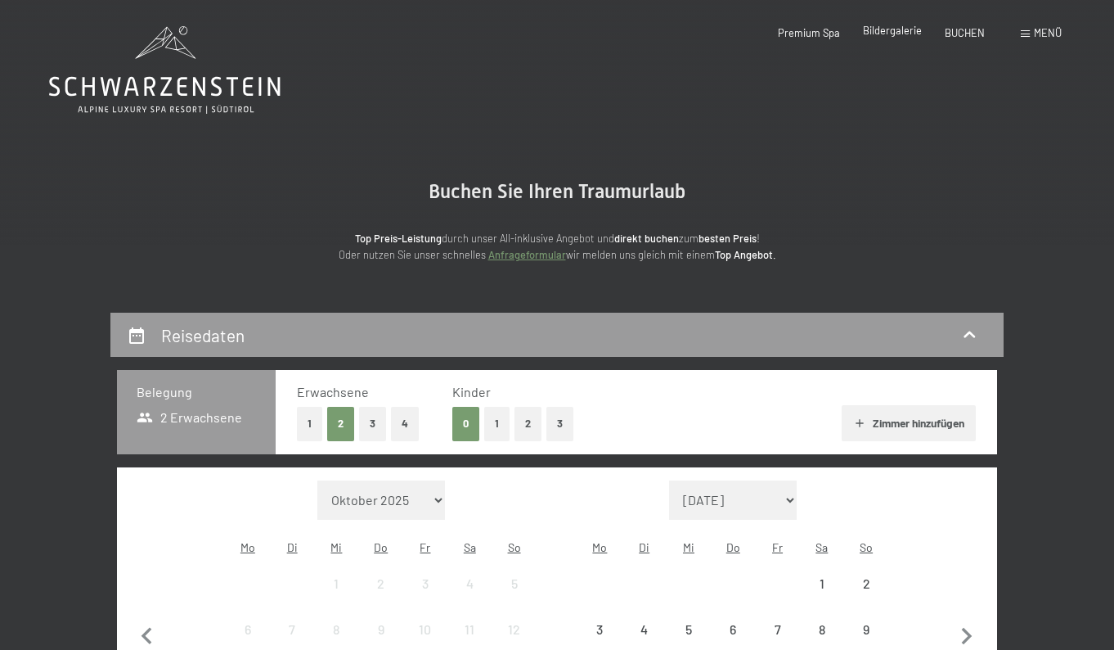
click at [884, 30] on span "Bildergalerie" at bounding box center [892, 30] width 59 height 13
